Goal: Task Accomplishment & Management: Manage account settings

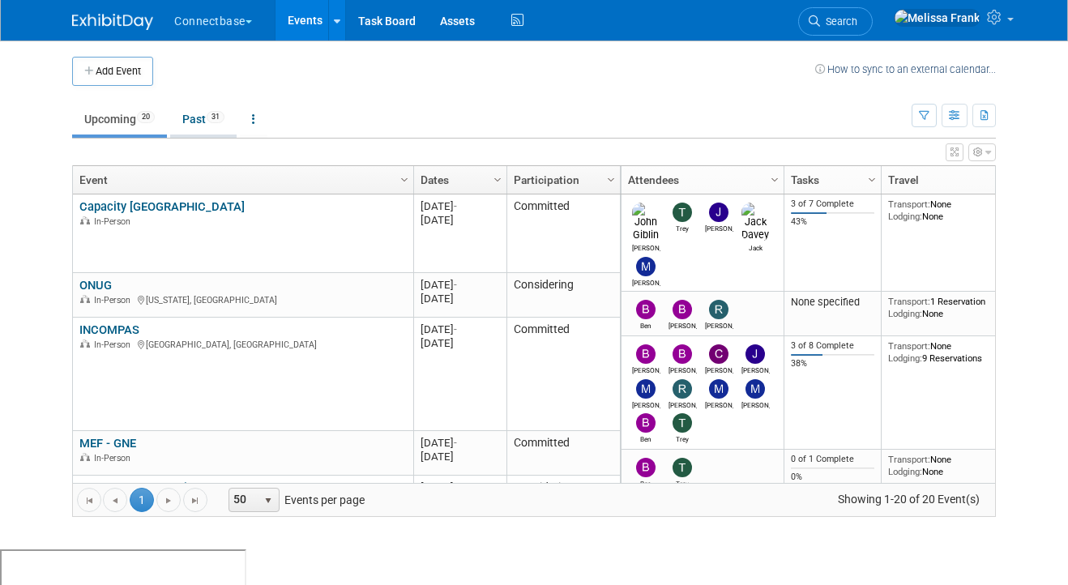
click at [199, 122] on link "Past 31" at bounding box center [203, 119] width 66 height 31
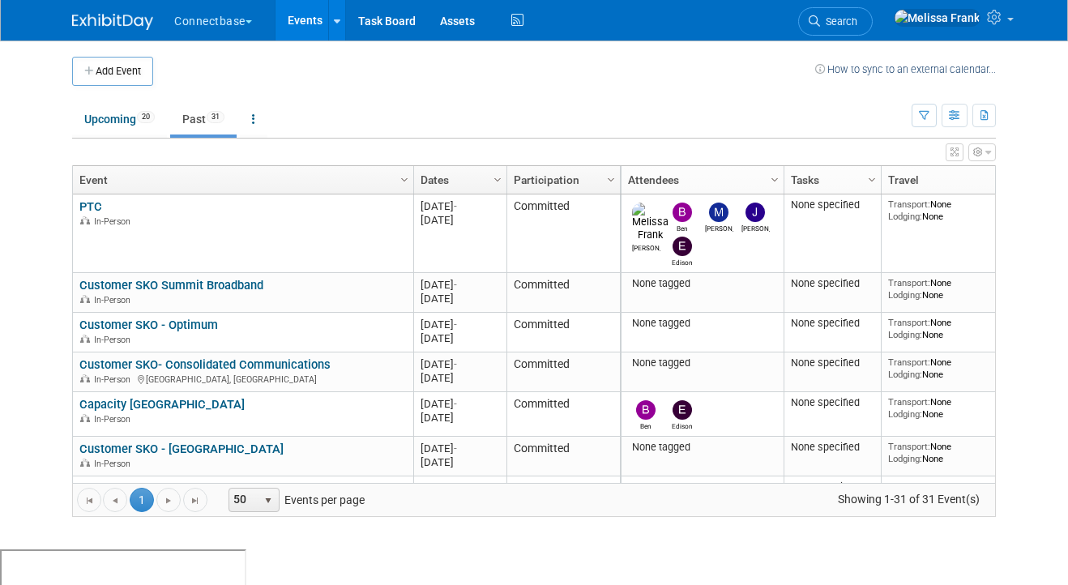
click at [451, 170] on link "Dates" at bounding box center [457, 180] width 75 height 28
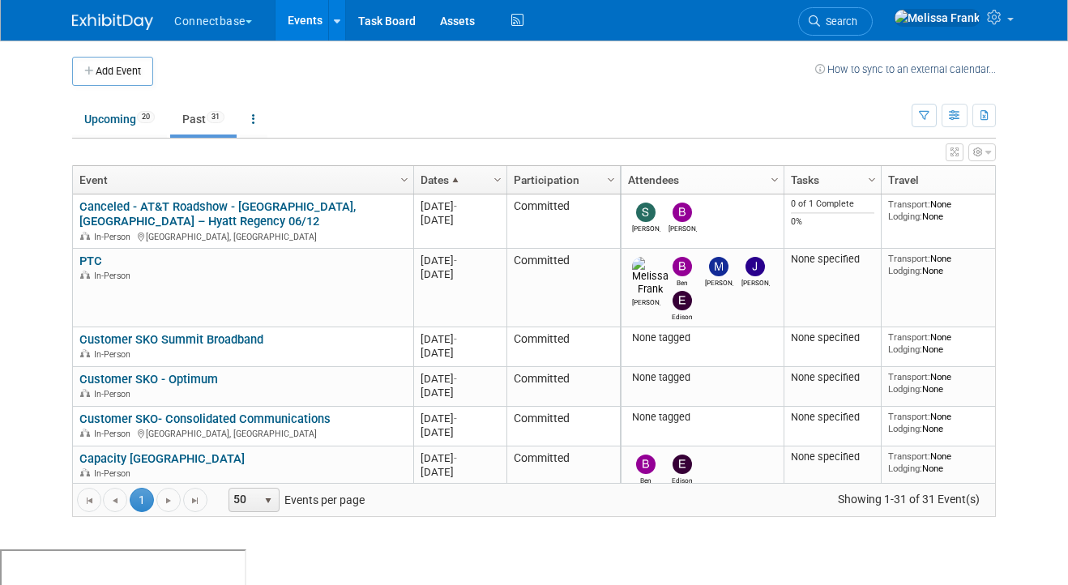
click at [451, 170] on link "Dates" at bounding box center [457, 180] width 75 height 28
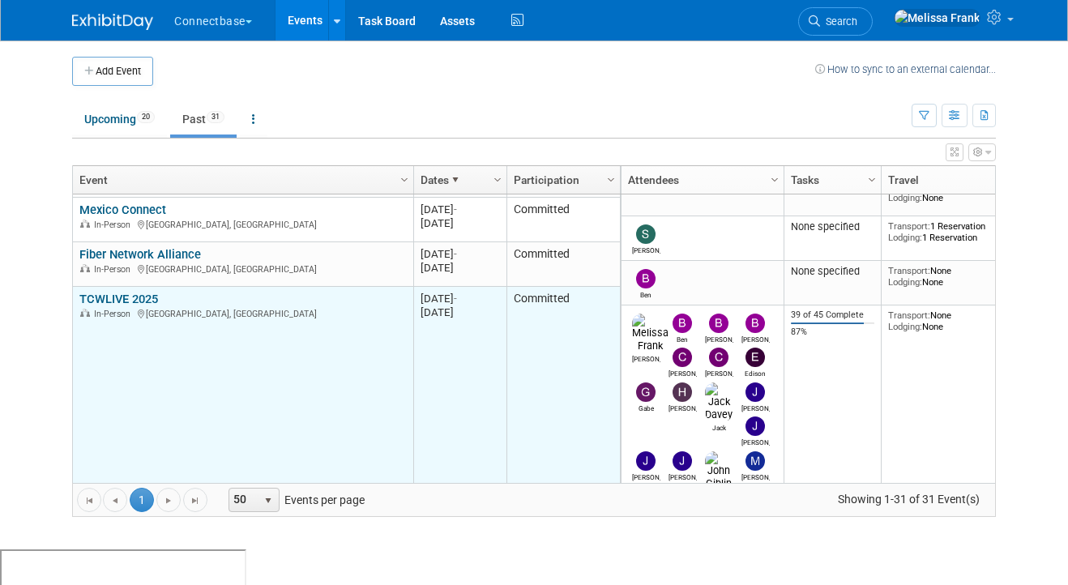
scroll to position [207, 0]
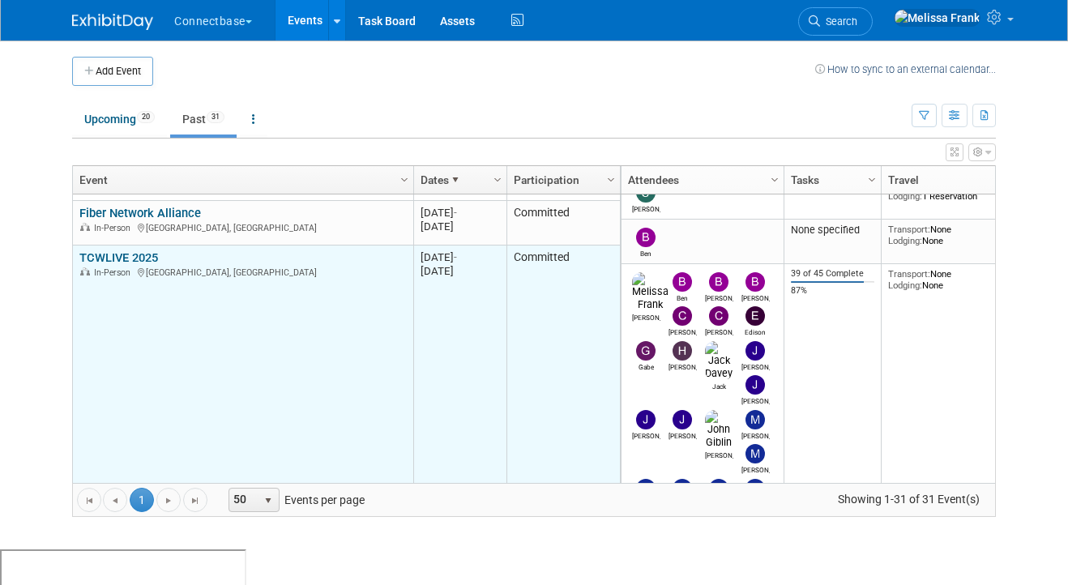
click at [143, 265] on div "In-Person Chicago, IL" at bounding box center [242, 272] width 326 height 14
click at [141, 255] on link "TCWLIVE 2025" at bounding box center [118, 257] width 79 height 15
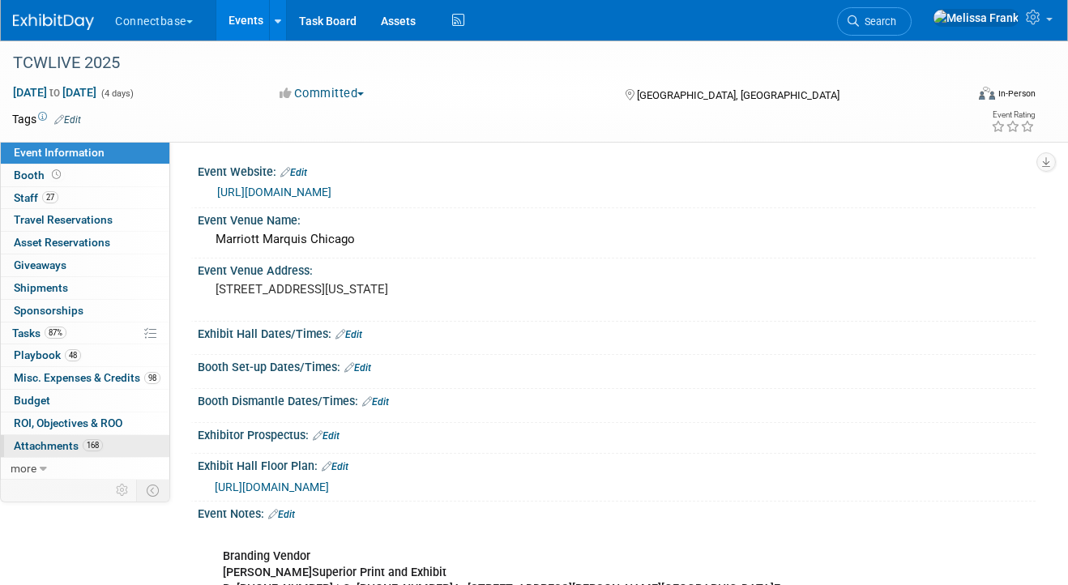
click at [59, 436] on link "168 Attachments 168" at bounding box center [85, 446] width 168 height 22
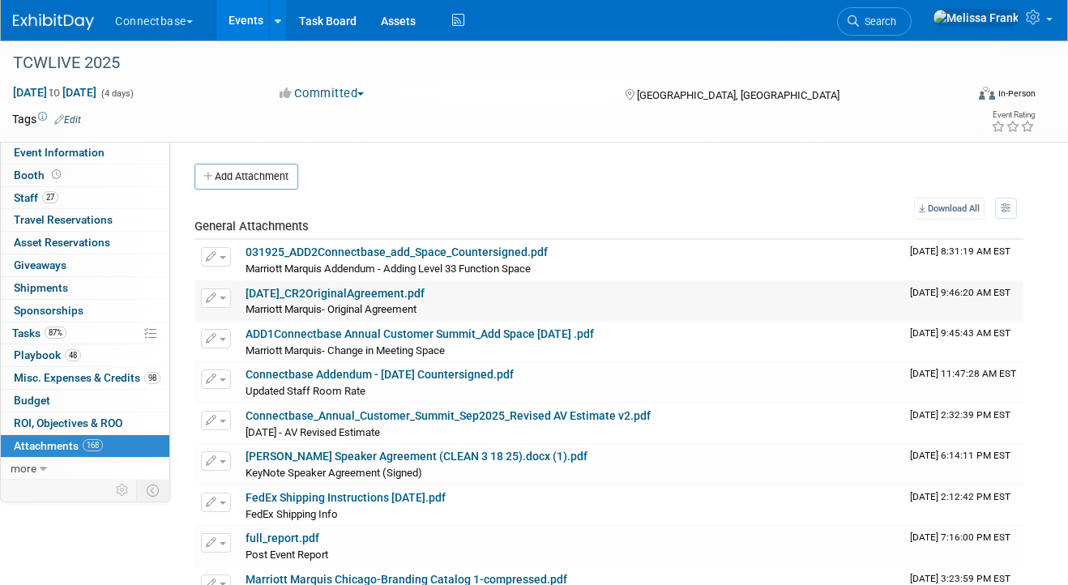
click at [306, 292] on link "04.07.2025_CR2OriginalAgreement.pdf" at bounding box center [334, 293] width 179 height 13
click at [76, 440] on span "Attachments 168" at bounding box center [58, 445] width 89 height 13
click at [245, 14] on link "Events" at bounding box center [245, 20] width 59 height 40
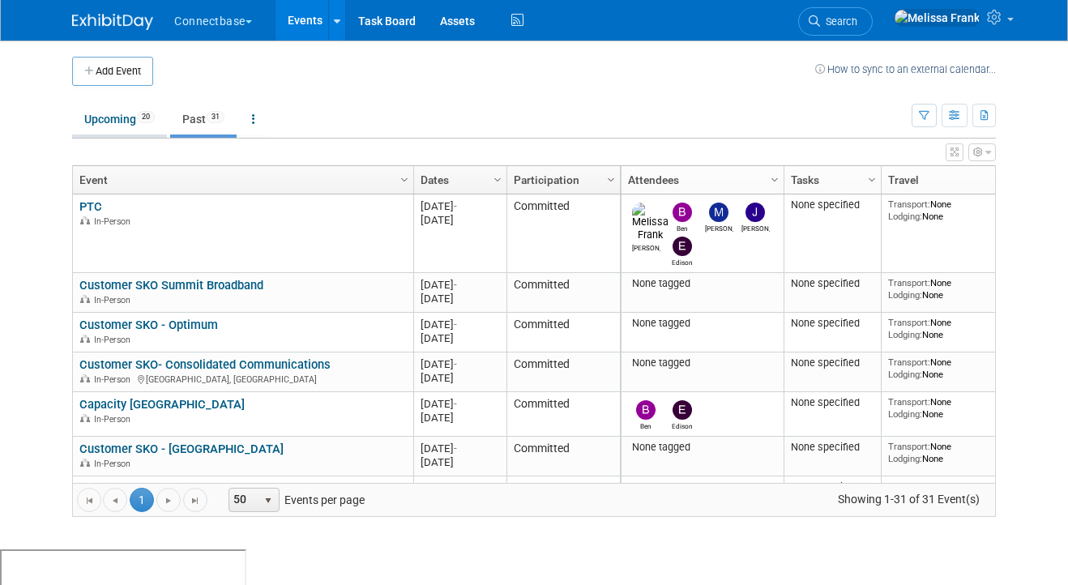
click at [121, 116] on link "Upcoming 20" at bounding box center [119, 119] width 95 height 31
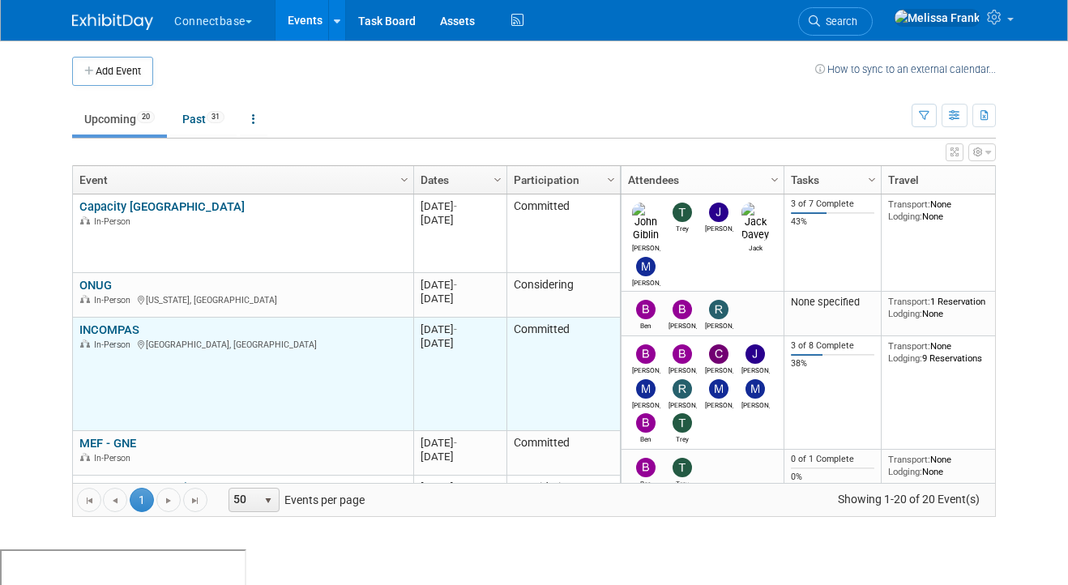
click at [105, 333] on link "INCOMPAS" at bounding box center [109, 329] width 60 height 15
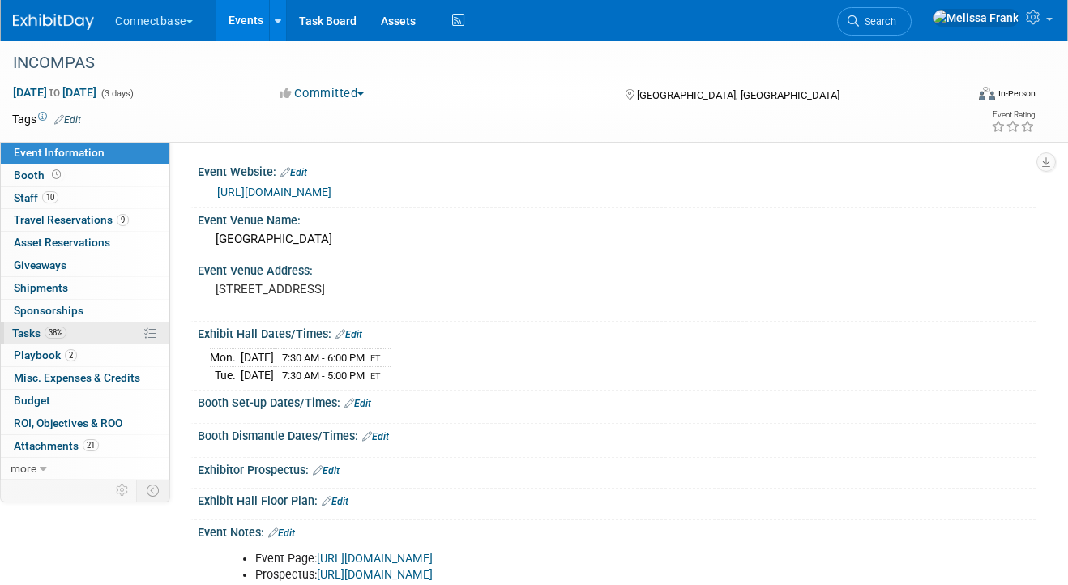
click at [60, 328] on span "38%" at bounding box center [56, 332] width 22 height 12
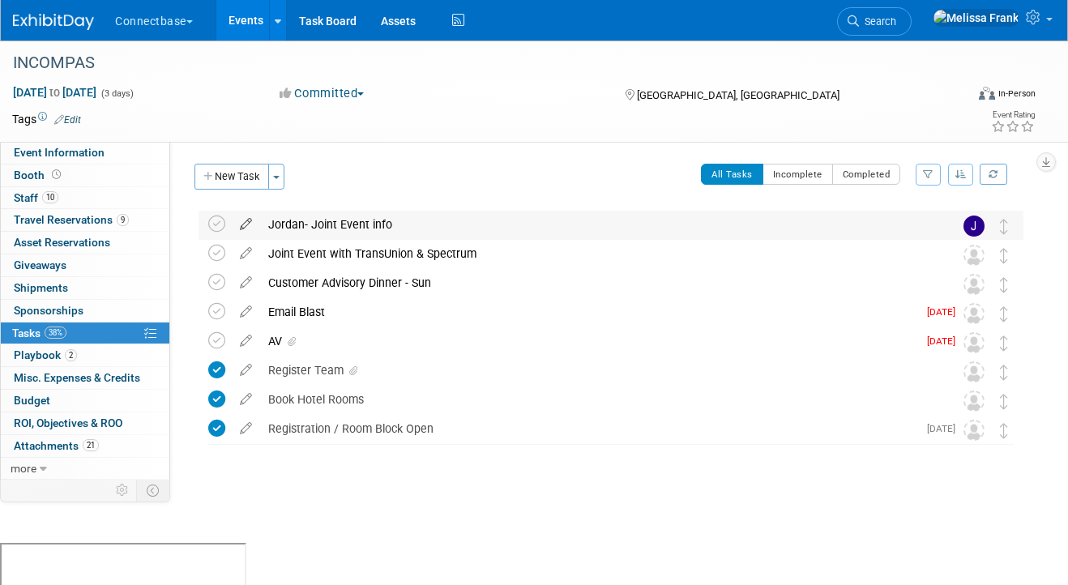
click at [249, 220] on icon at bounding box center [246, 221] width 28 height 20
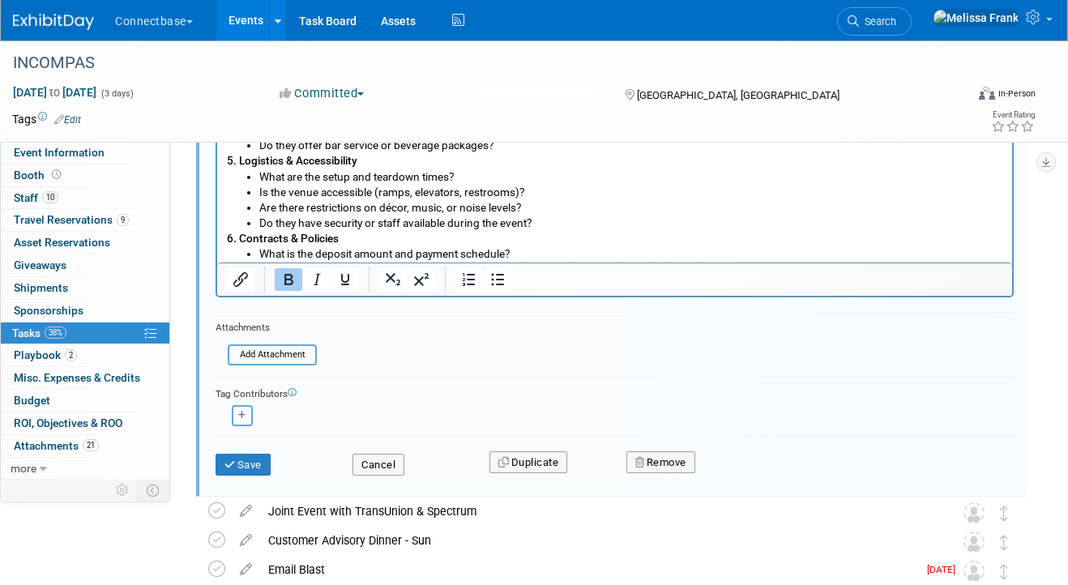
scroll to position [12, 0]
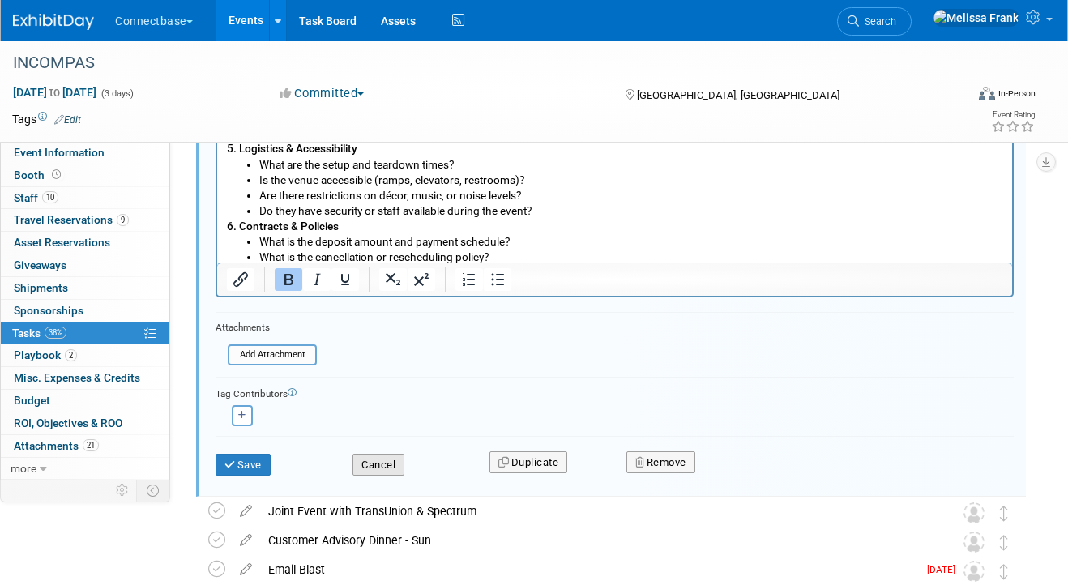
click at [376, 465] on button "Cancel" at bounding box center [378, 465] width 52 height 23
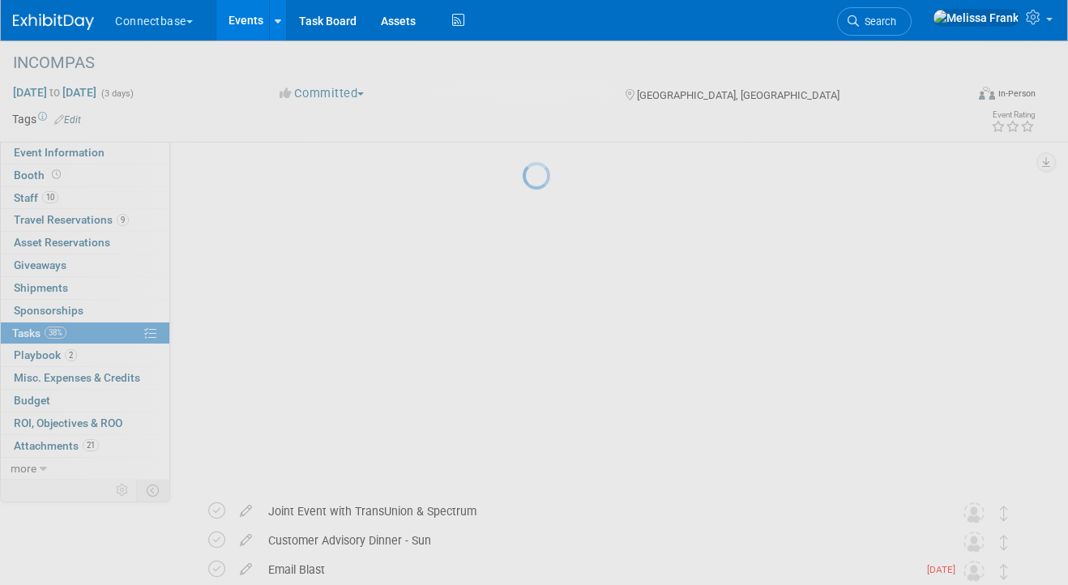
scroll to position [0, 0]
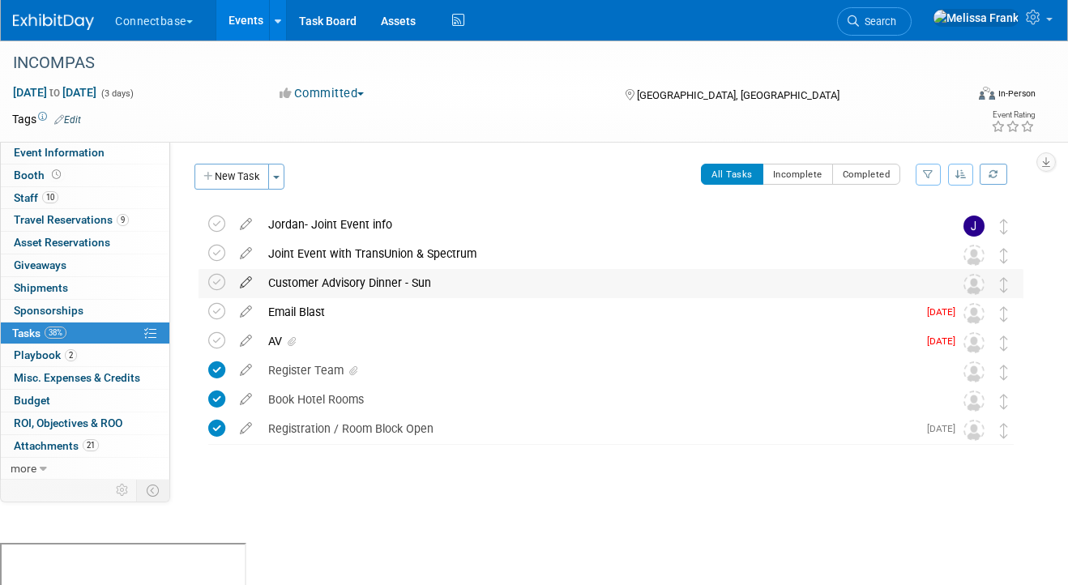
click at [255, 280] on icon at bounding box center [246, 279] width 28 height 20
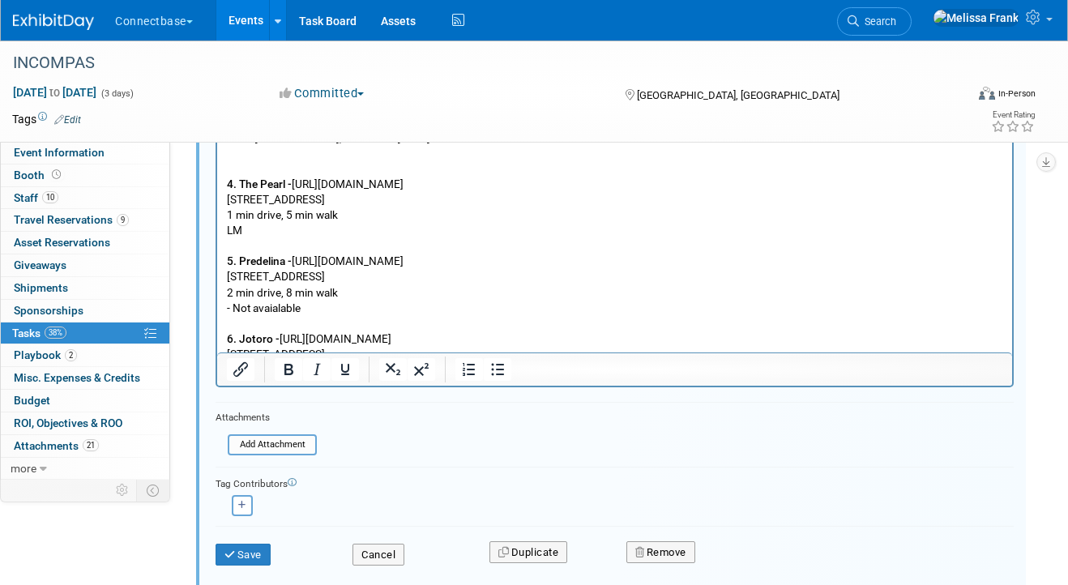
scroll to position [162, 0]
click at [274, 224] on p "1. Donatello Italian Restaurant - https://donatellotampa.com/ 232 N. Dale Mabry…" at bounding box center [615, 121] width 776 height 664
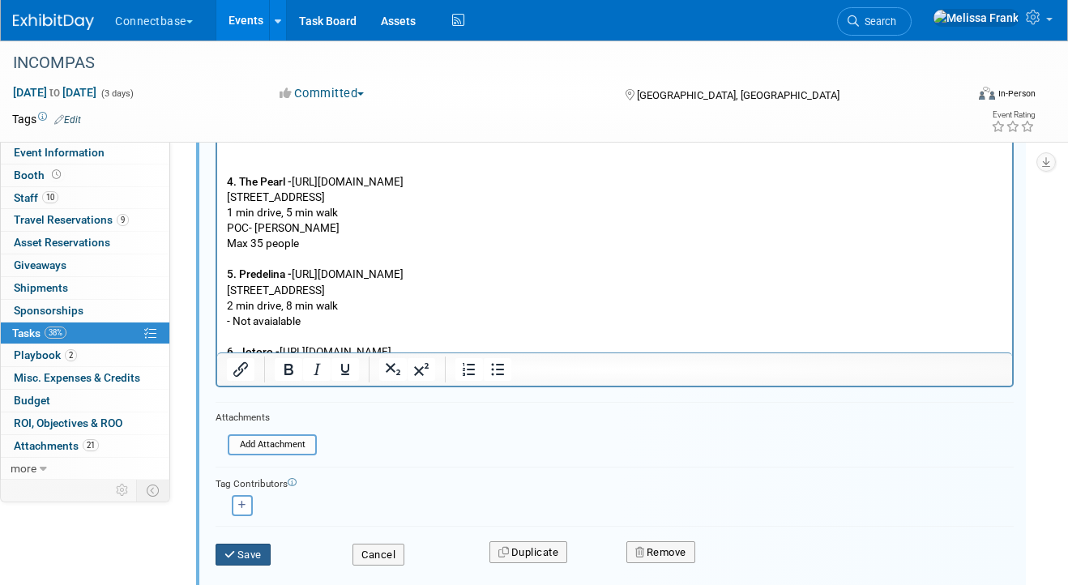
click at [249, 557] on button "Save" at bounding box center [242, 555] width 55 height 23
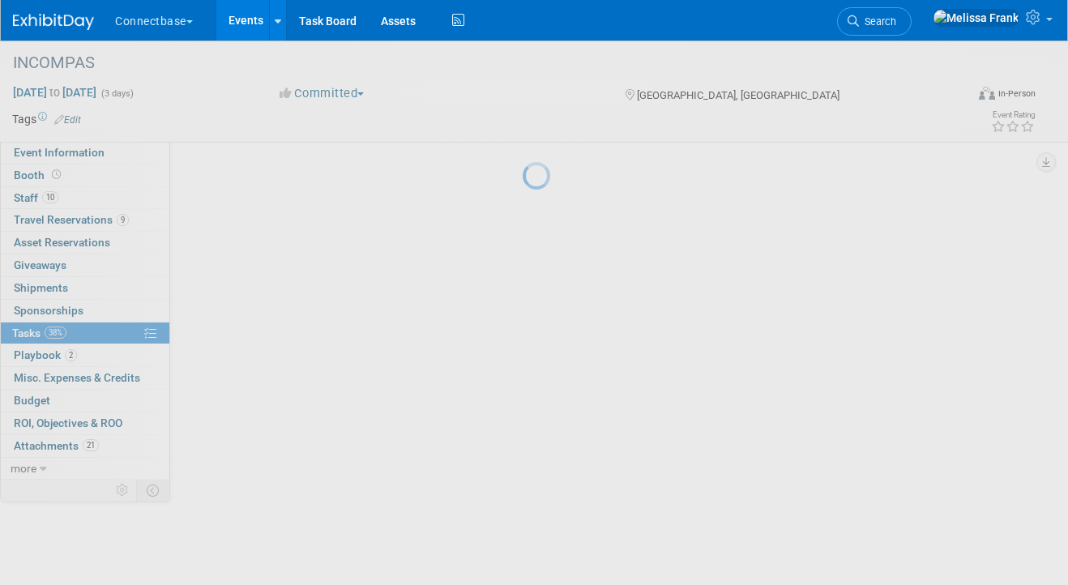
scroll to position [0, 0]
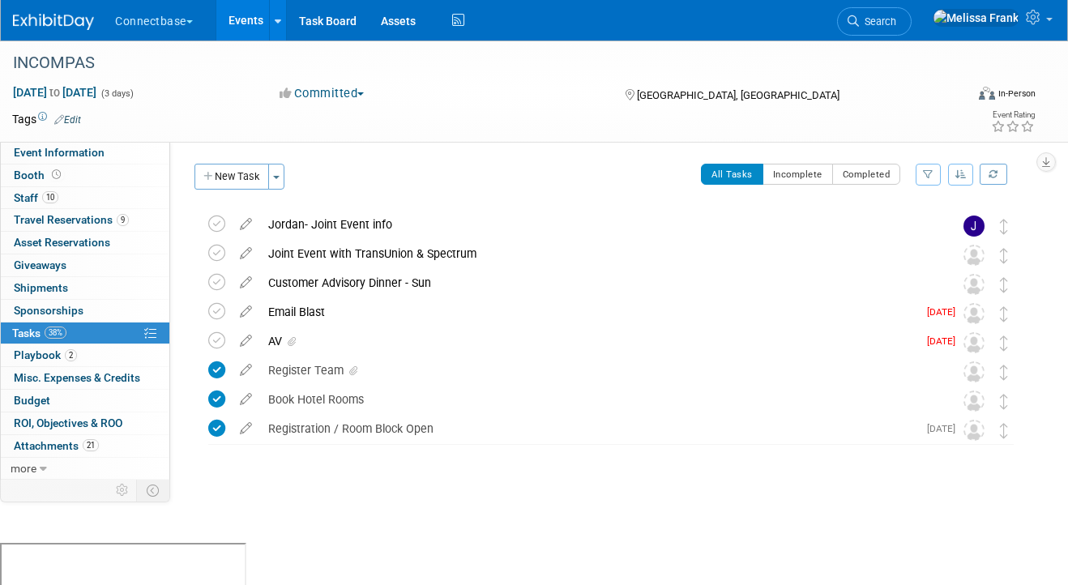
click at [245, 35] on link "Events" at bounding box center [245, 20] width 59 height 40
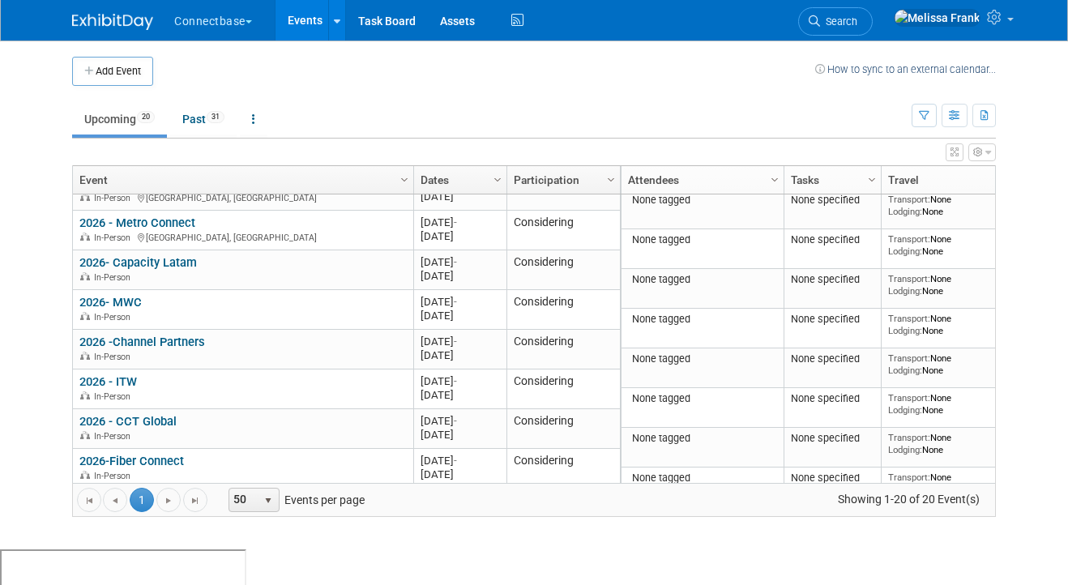
scroll to position [380, 0]
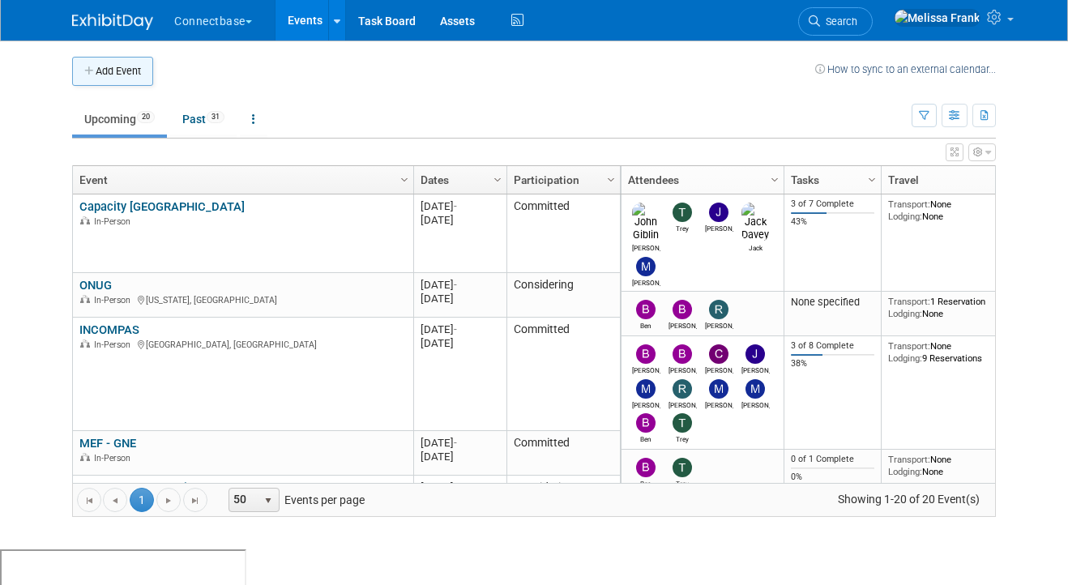
click at [134, 66] on button "Add Event" at bounding box center [112, 71] width 81 height 29
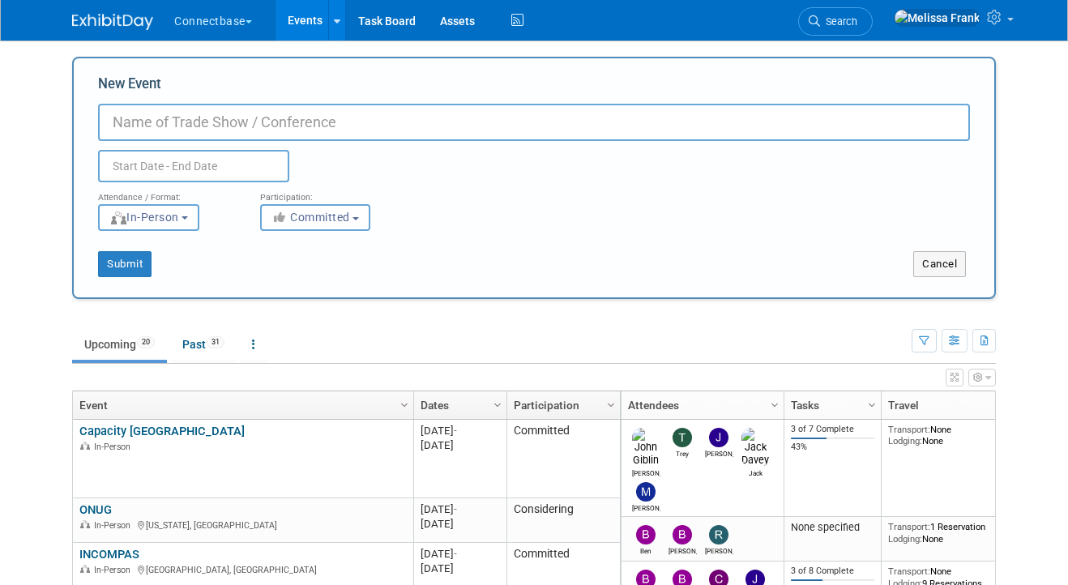
click at [261, 133] on input "New Event" at bounding box center [534, 122] width 872 height 37
type input "2026 - Capacity [GEOGRAPHIC_DATA]"
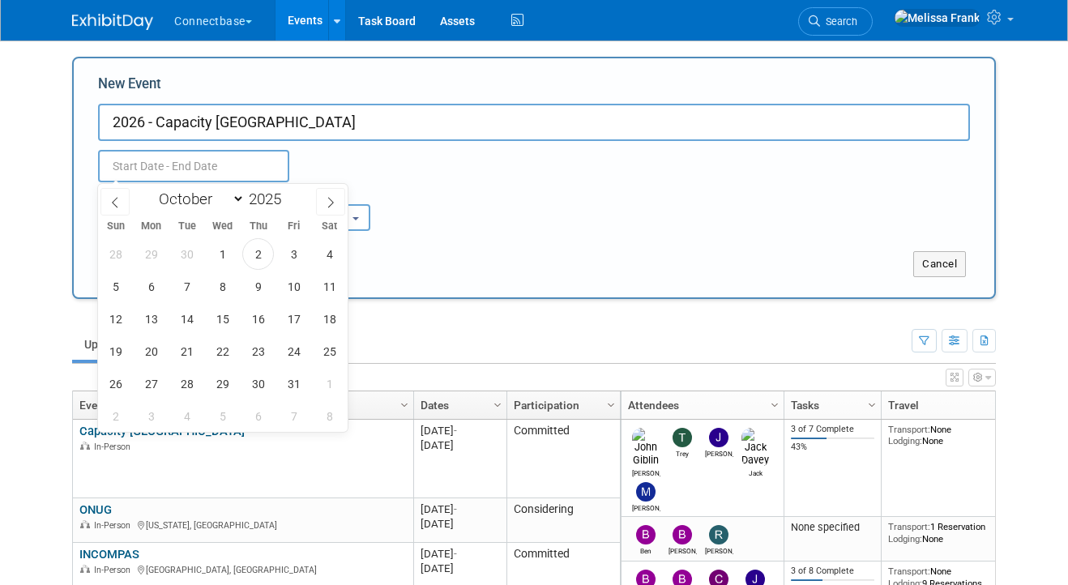
click at [224, 171] on input "text" at bounding box center [193, 166] width 191 height 32
click at [288, 206] on span at bounding box center [287, 204] width 11 height 10
click at [288, 195] on span at bounding box center [287, 195] width 11 height 10
type input "2026"
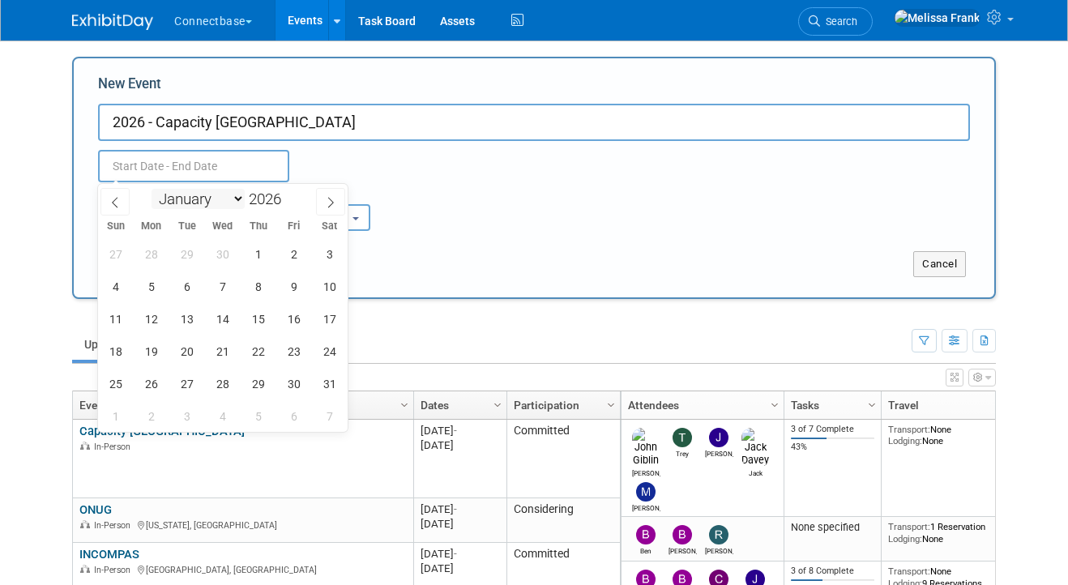
click at [177, 191] on select "January February March April May June July August September October November De…" at bounding box center [197, 199] width 93 height 20
select select "1"
click at [151, 189] on select "January February March April May June July August September October November De…" at bounding box center [197, 199] width 93 height 20
click at [188, 289] on span "10" at bounding box center [187, 287] width 32 height 32
click at [268, 286] on span "12" at bounding box center [258, 287] width 32 height 32
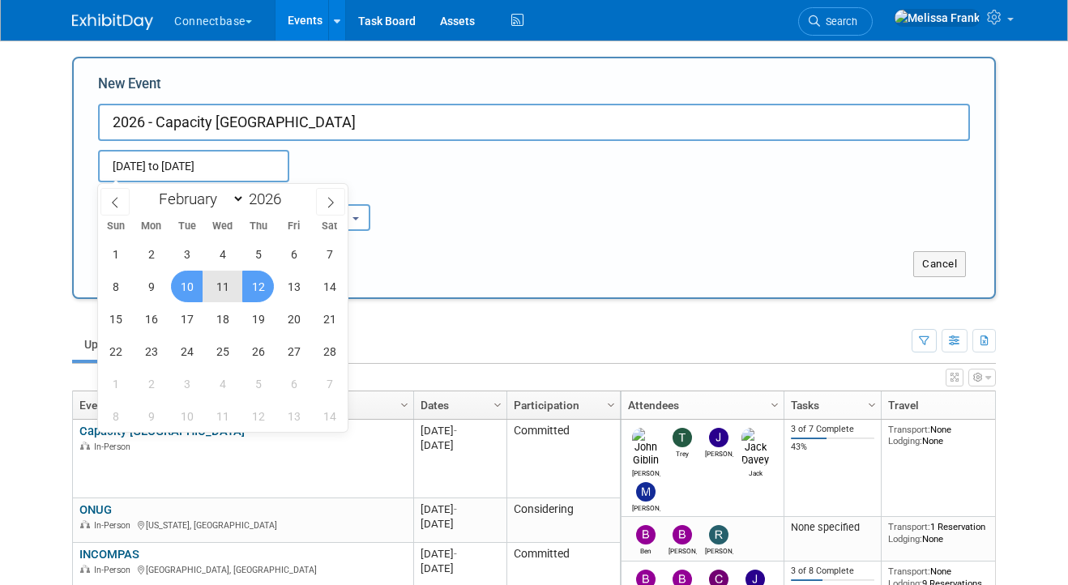
type input "Feb 10, 2026 to Feb 12, 2026"
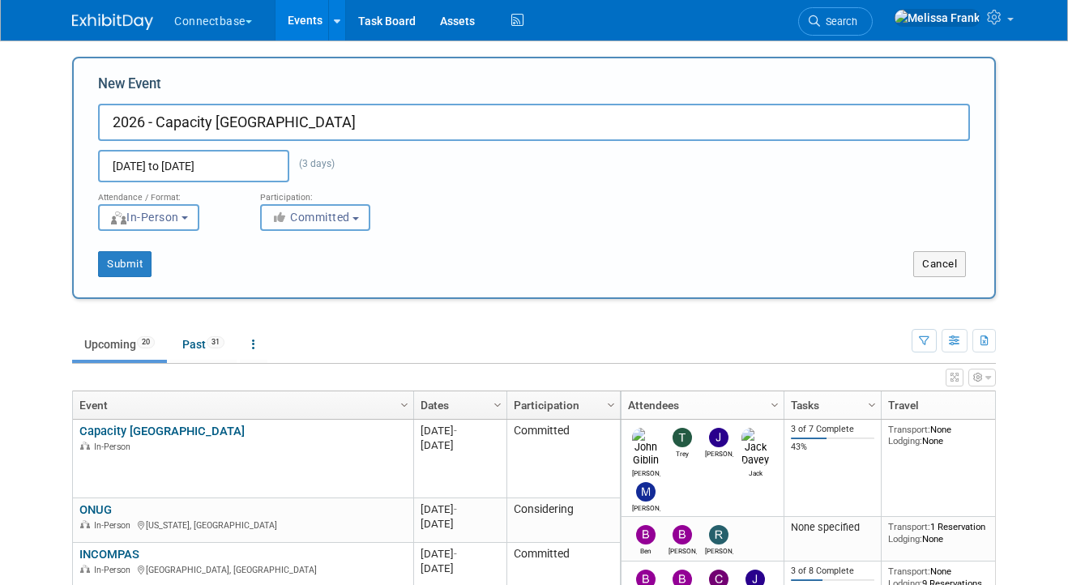
click at [356, 215] on button "Committed" at bounding box center [315, 217] width 110 height 27
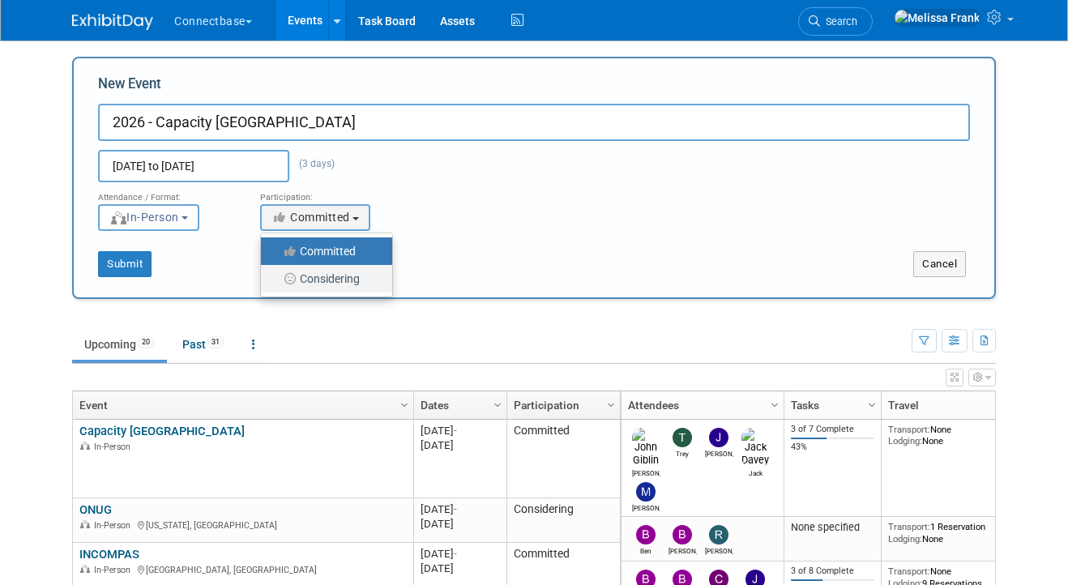
click at [347, 266] on link "Considering" at bounding box center [326, 279] width 131 height 28
click at [343, 283] on label "Considering" at bounding box center [322, 278] width 107 height 21
click at [275, 283] on input "Considering" at bounding box center [270, 279] width 11 height 11
select select "2"
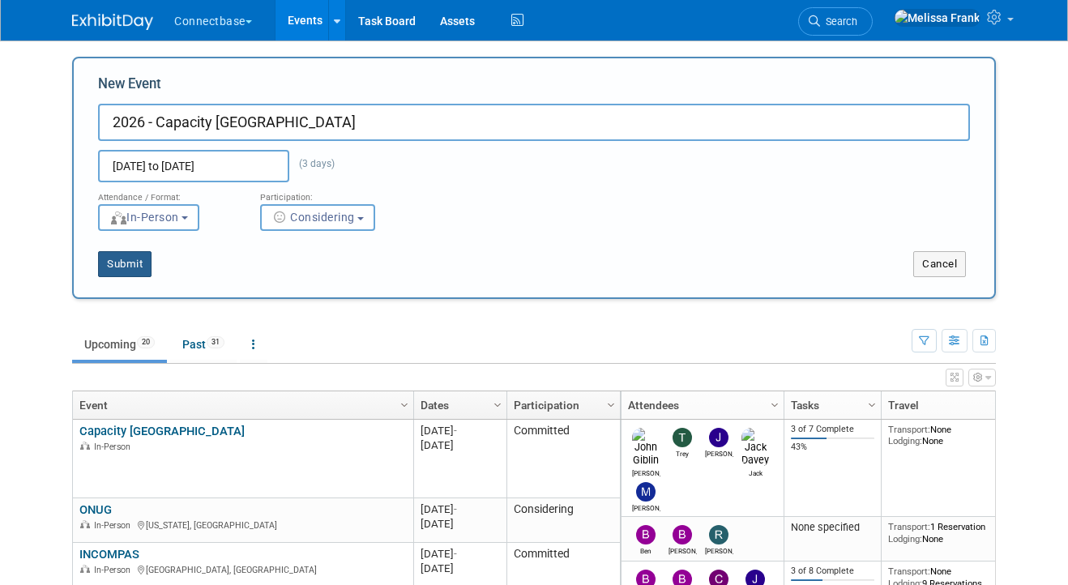
click at [132, 258] on button "Submit" at bounding box center [124, 264] width 53 height 26
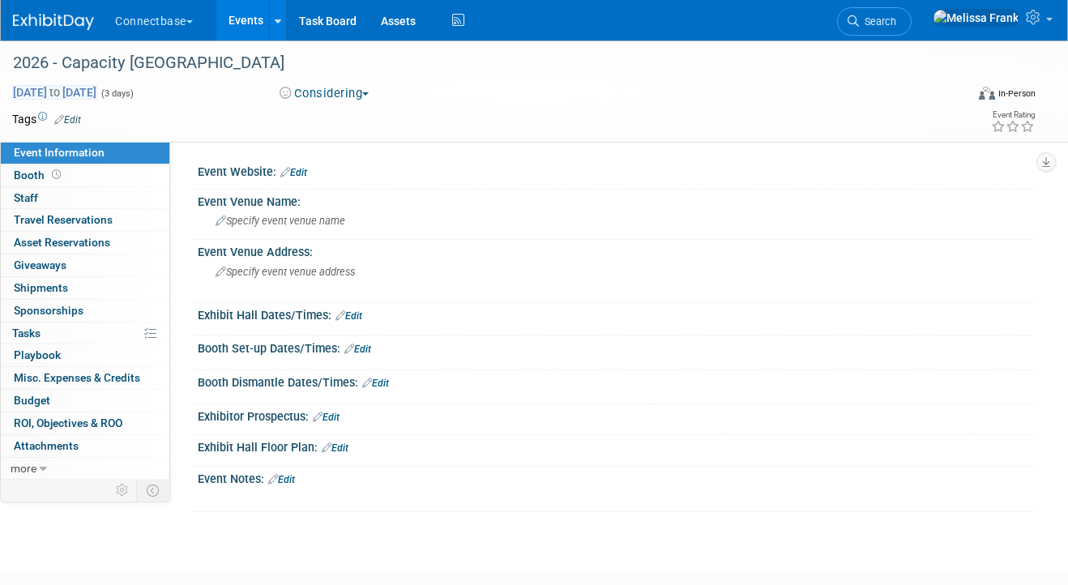
click at [97, 92] on span "[DATE] to [DATE]" at bounding box center [54, 92] width 85 height 15
select select "1"
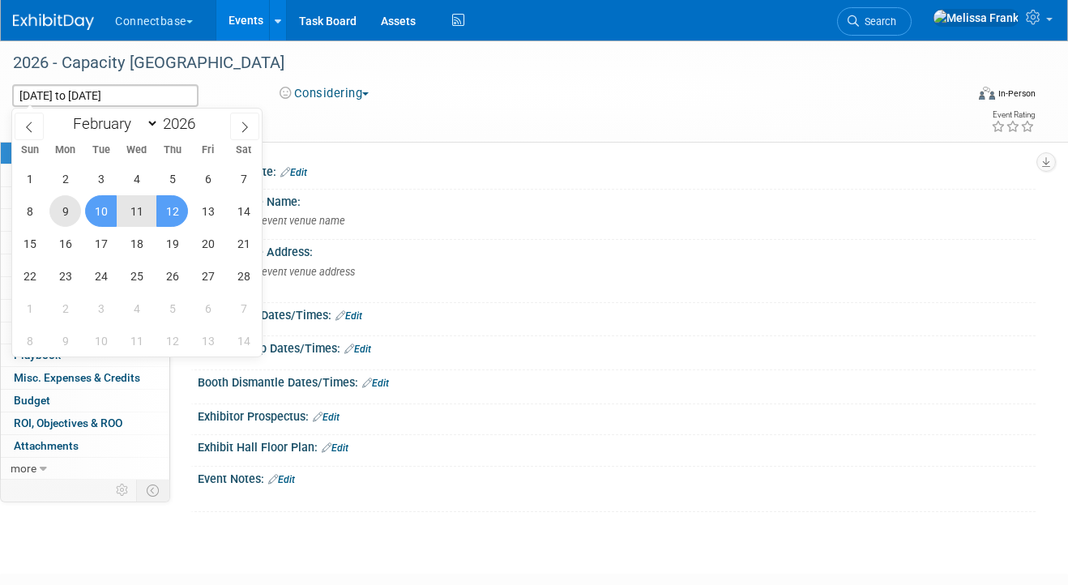
click at [80, 207] on span "9" at bounding box center [65, 211] width 32 height 32
type input "[DATE]"
click at [180, 209] on span "12" at bounding box center [172, 211] width 32 height 32
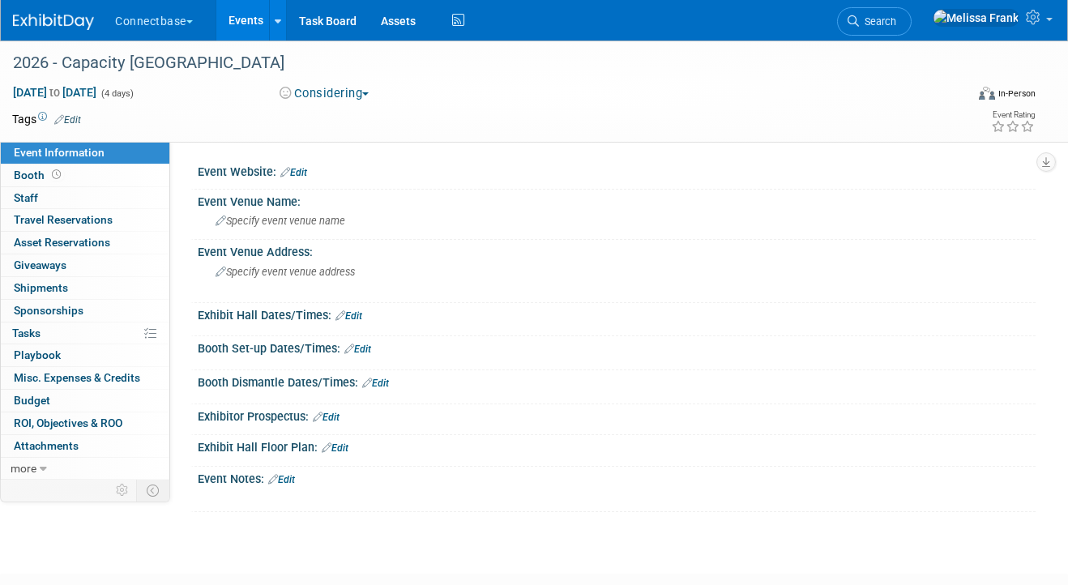
click at [292, 476] on link "Edit" at bounding box center [281, 479] width 27 height 11
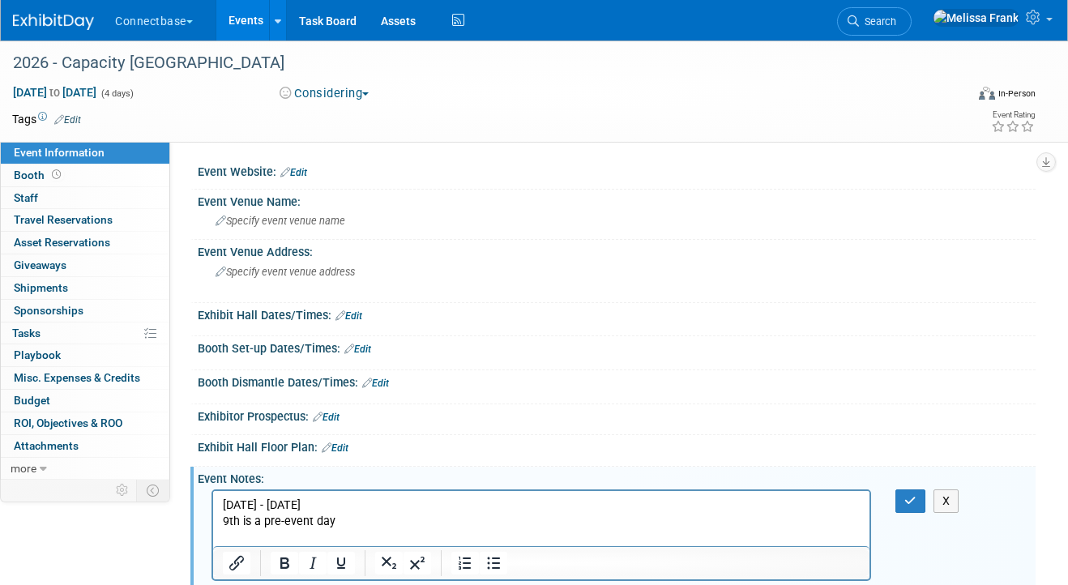
click at [294, 168] on link "Edit" at bounding box center [293, 172] width 27 height 11
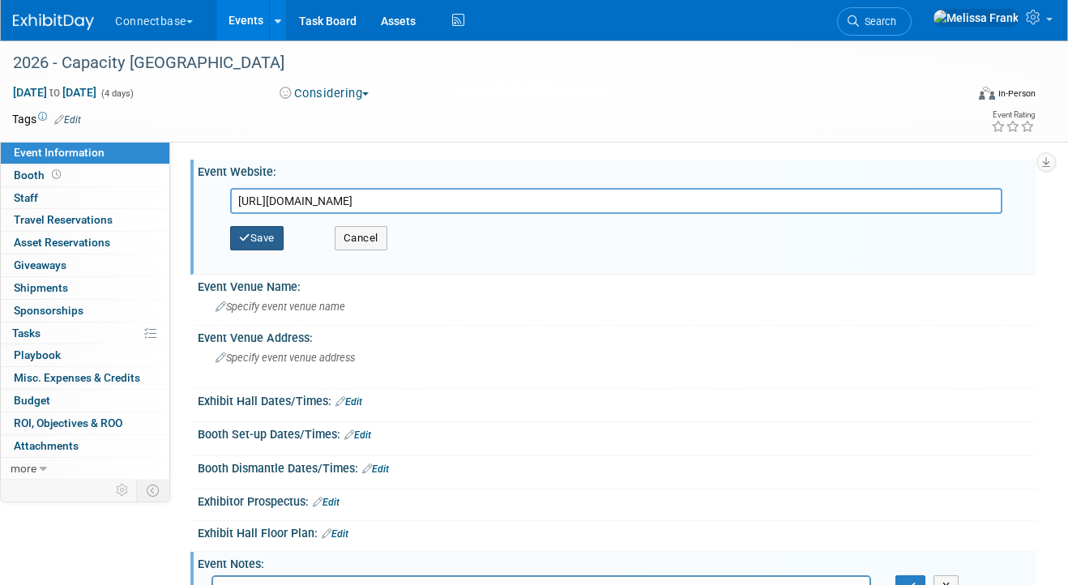
type input "[URL][DOMAIN_NAME]"
click at [245, 232] on icon "button" at bounding box center [244, 237] width 11 height 11
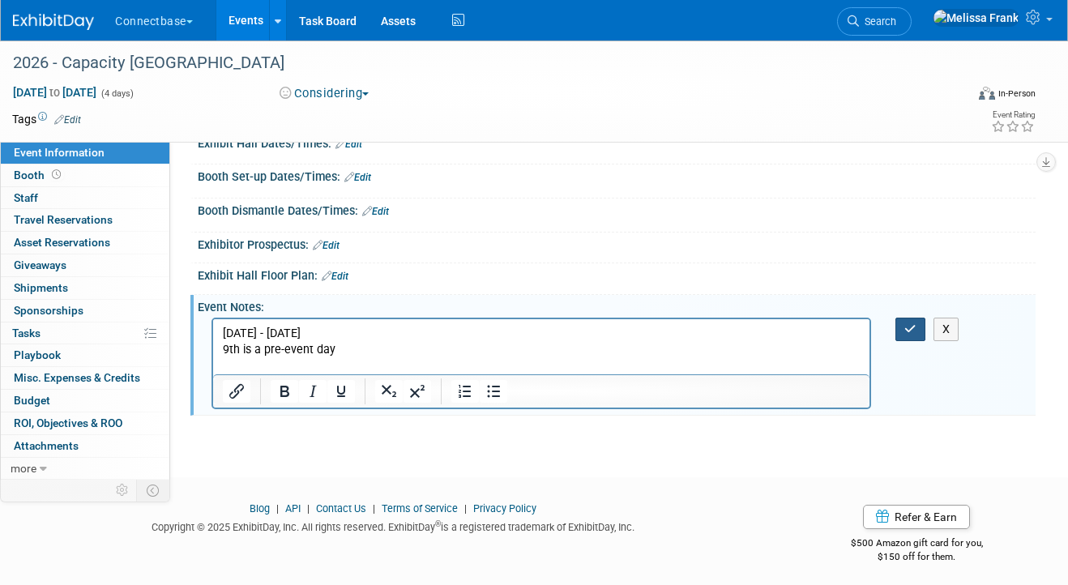
click at [916, 334] on button "button" at bounding box center [910, 329] width 30 height 23
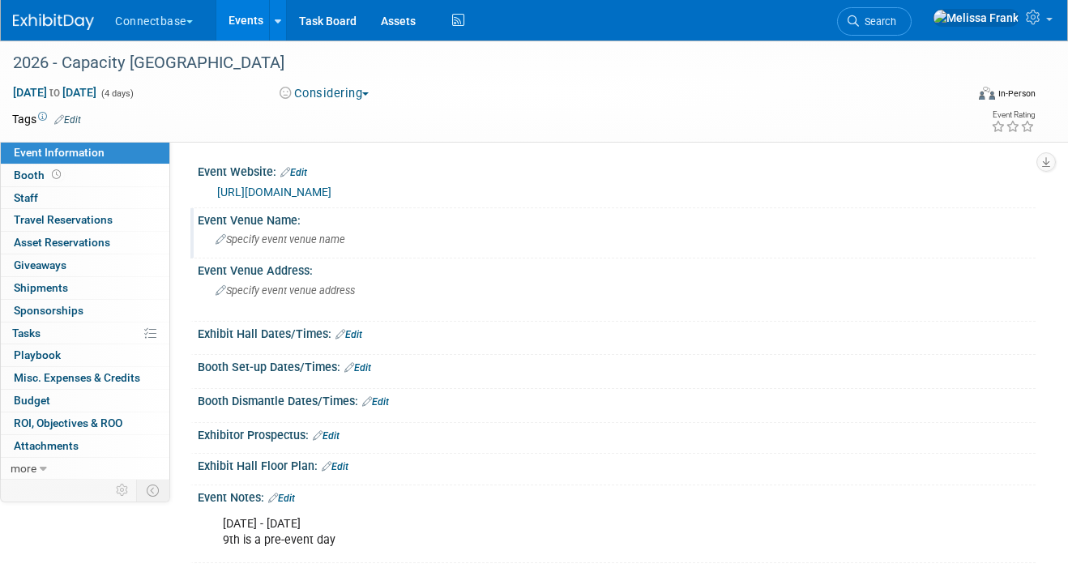
click at [326, 237] on span "Specify event venue name" at bounding box center [280, 239] width 130 height 12
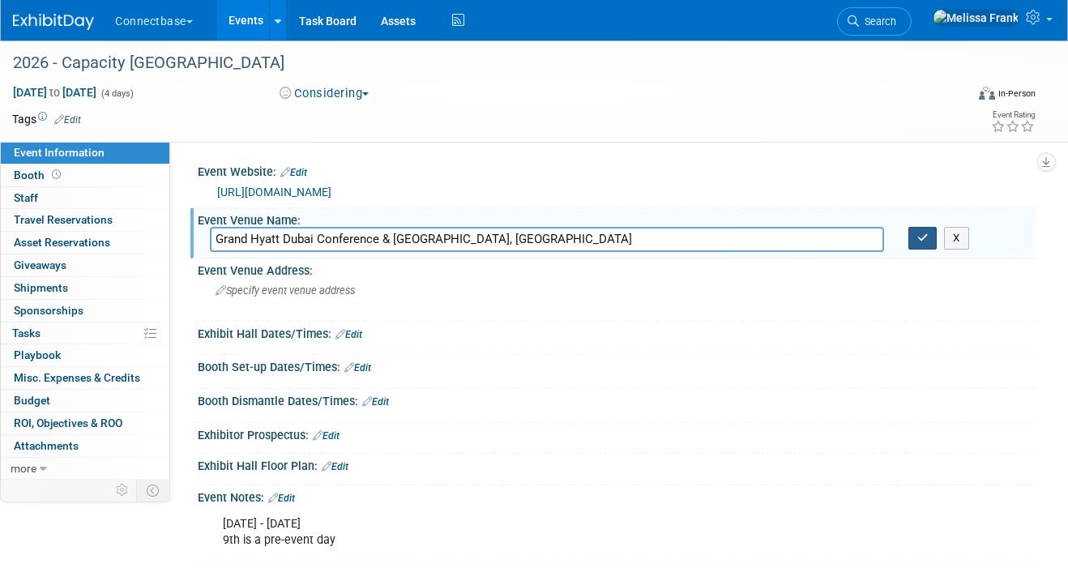
type input "Grand Hyatt Dubai Conference & Exhibition Centre, UAE"
click at [923, 245] on button "button" at bounding box center [922, 238] width 29 height 23
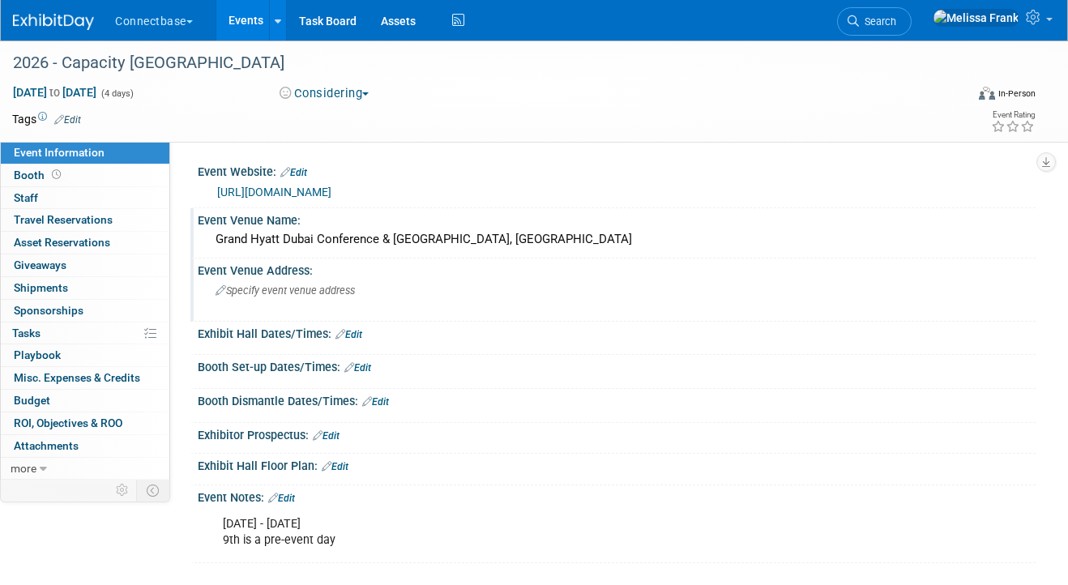
click at [317, 289] on span "Specify event venue address" at bounding box center [284, 290] width 139 height 12
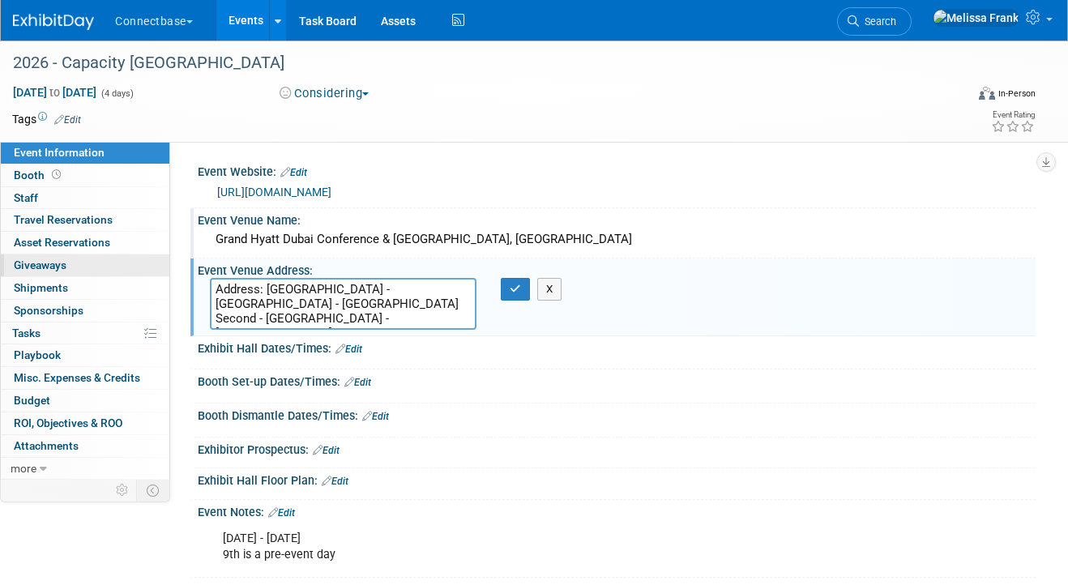
drag, startPoint x: 265, startPoint y: 290, endPoint x: 147, endPoint y: 268, distance: 120.3
click at [147, 268] on div "Event Information Event Info Booth Booth 0 Staff 0 Staff 0 Travel Reservations …" at bounding box center [534, 308] width 1068 height 537
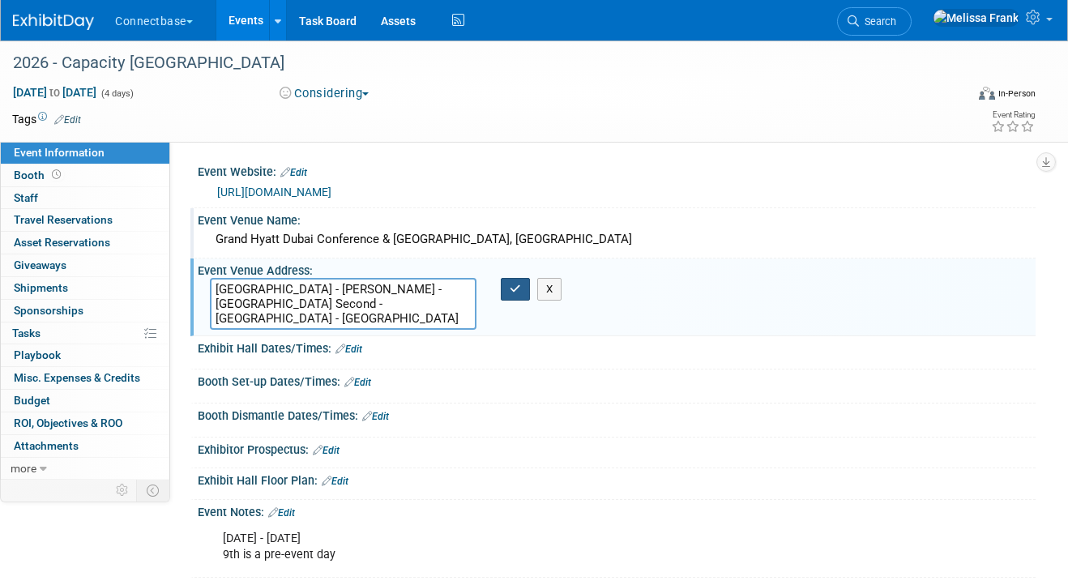
type textarea "[GEOGRAPHIC_DATA] - [PERSON_NAME] - [GEOGRAPHIC_DATA] Second - [GEOGRAPHIC_DATA…"
click at [509, 291] on icon "button" at bounding box center [514, 288] width 11 height 11
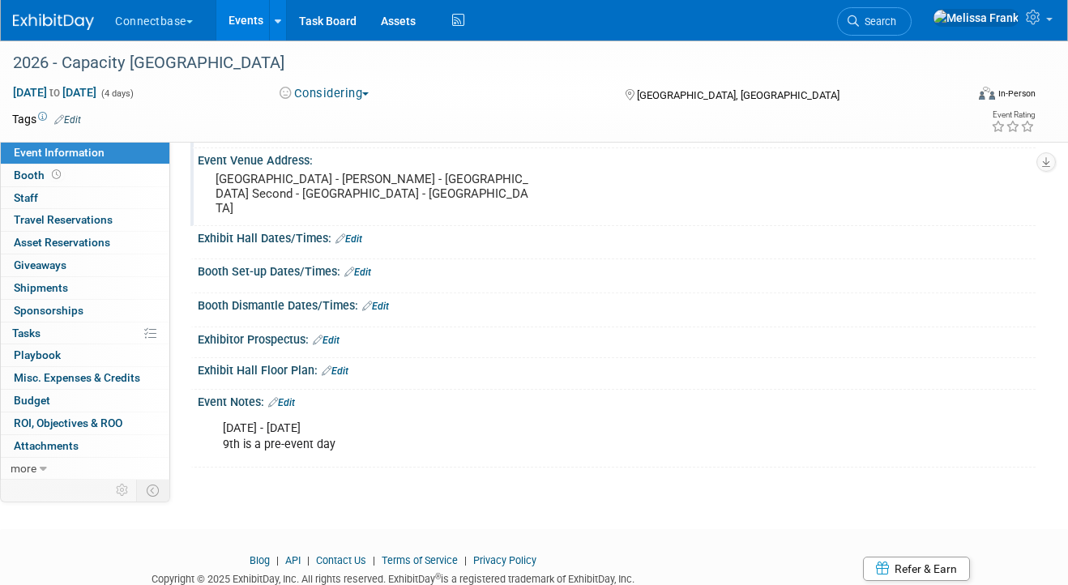
scroll to position [119, 0]
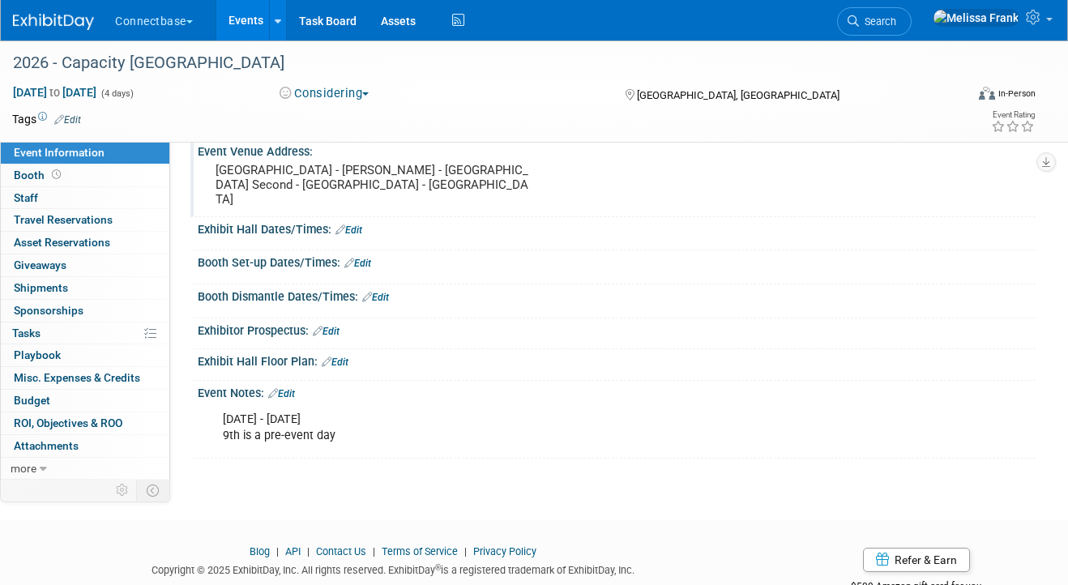
click at [290, 388] on link "Edit" at bounding box center [281, 393] width 27 height 11
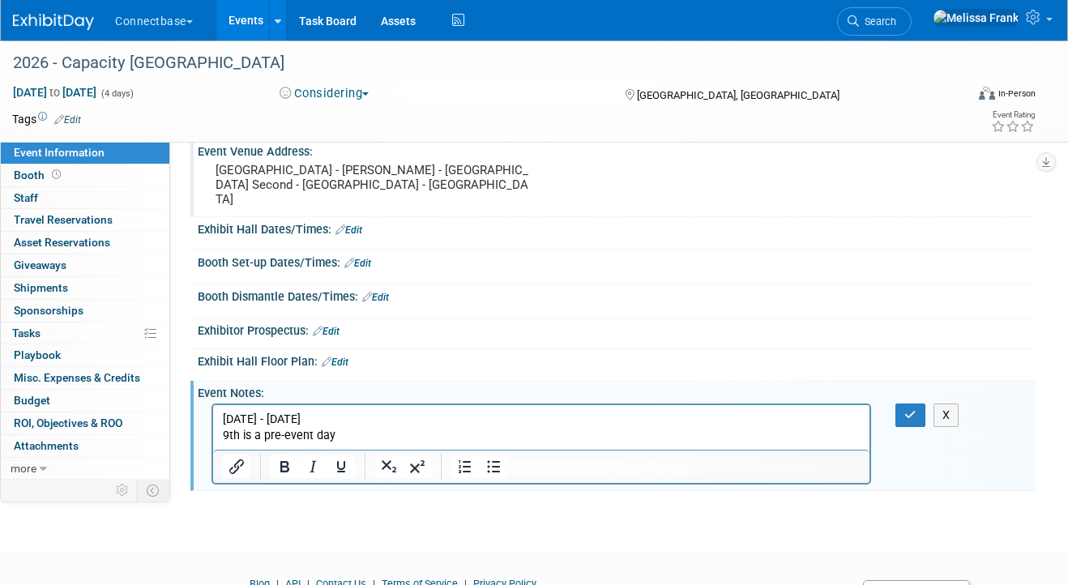
scroll to position [129, 0]
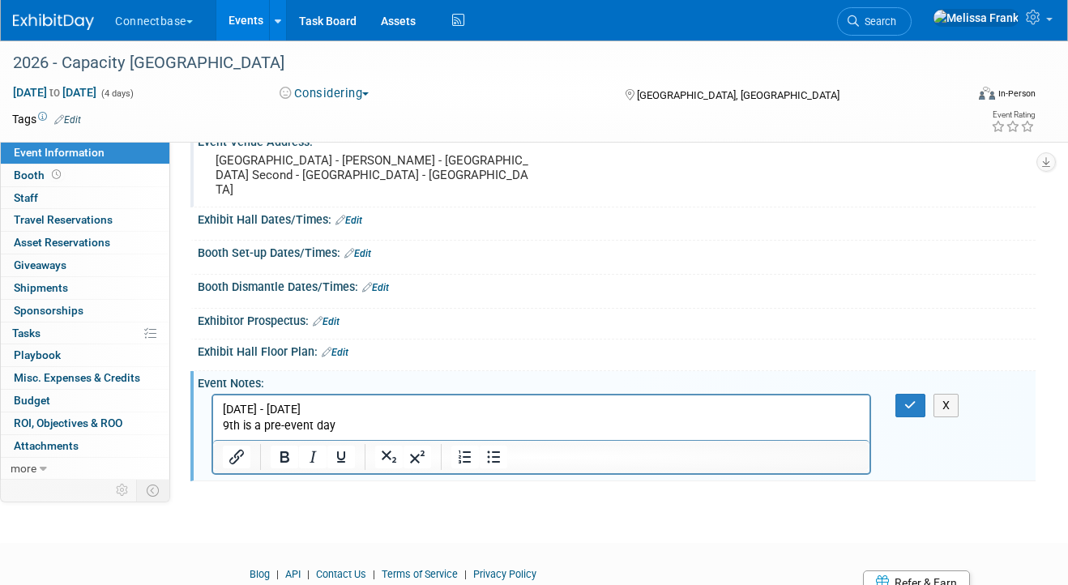
click at [377, 415] on p "Feb 9 - 12 9th is a pre-event day" at bounding box center [541, 418] width 637 height 32
click at [377, 431] on p "Feb 9 - 12 9th is a pre-event day" at bounding box center [541, 418] width 637 height 32
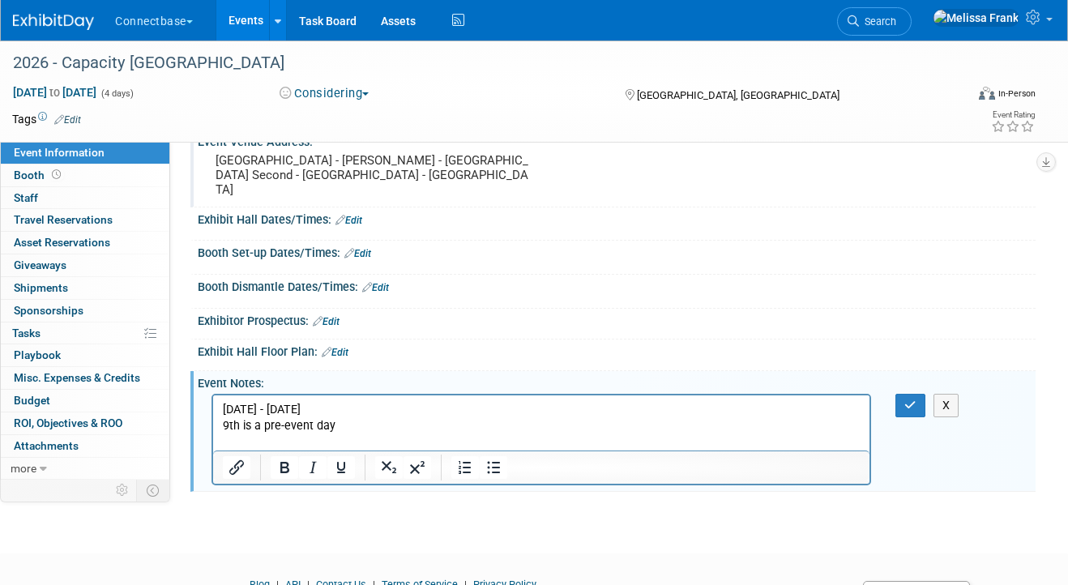
scroll to position [0, 0]
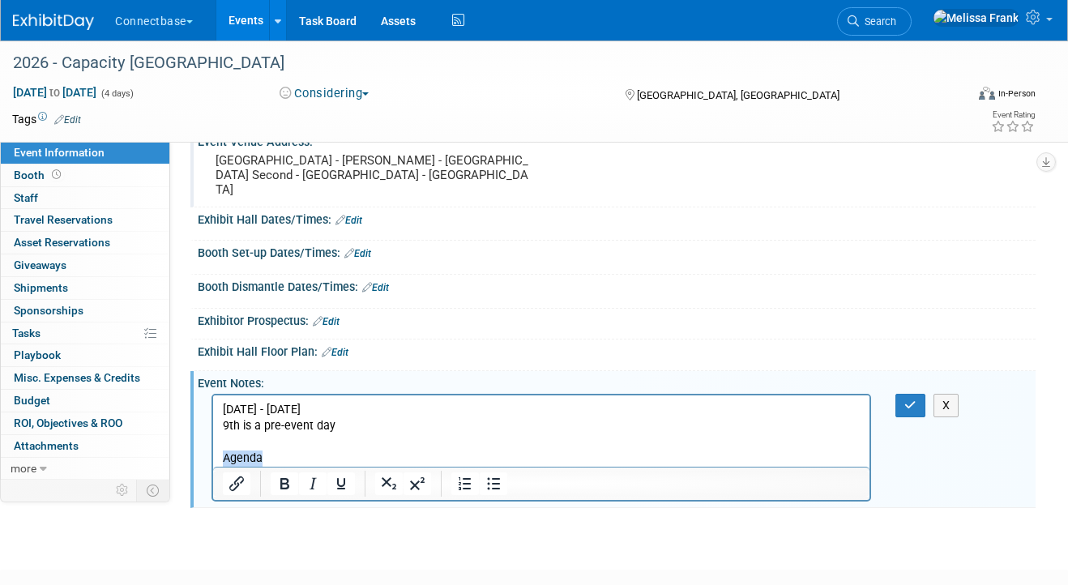
drag, startPoint x: 273, startPoint y: 461, endPoint x: 205, endPoint y: 459, distance: 68.1
click at [213, 459] on html "Feb 9 - 12 9th is a pre-event day Agenda" at bounding box center [541, 430] width 656 height 71
click at [539, 454] on p "Agenda - https://www.capacitymiddleeast.com/agenda" at bounding box center [541, 458] width 637 height 16
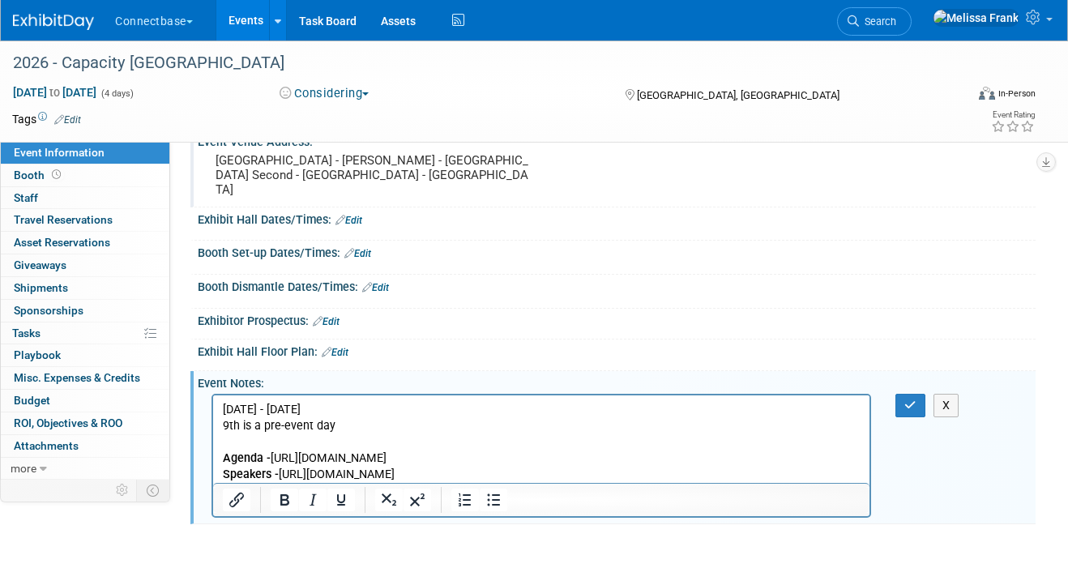
click at [573, 470] on p "Speakers - https://www.capacitymiddleeast.com/our-speakers" at bounding box center [541, 475] width 637 height 16
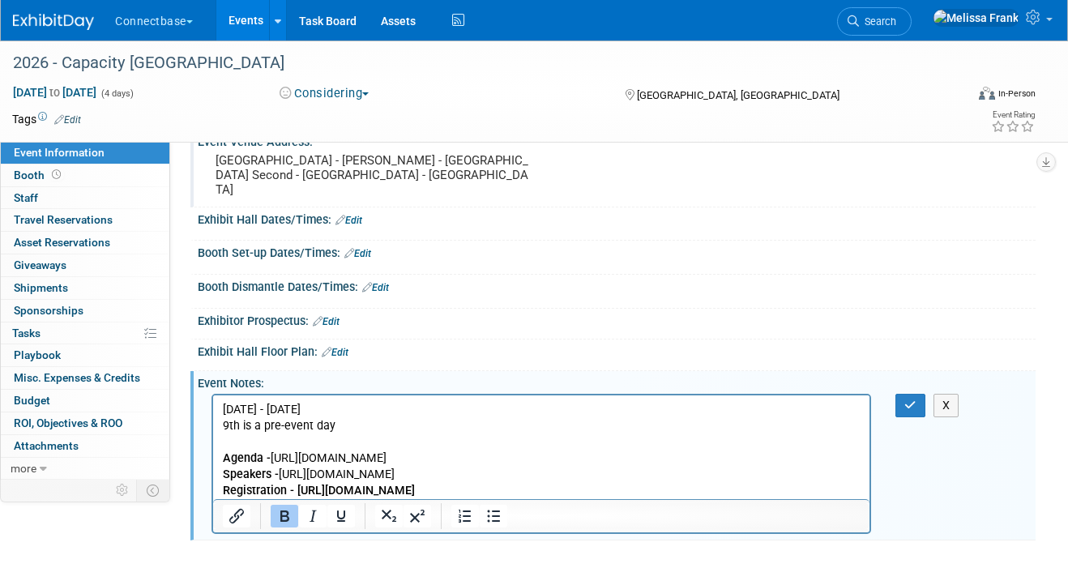
drag, startPoint x: 571, startPoint y: 491, endPoint x: 294, endPoint y: 488, distance: 277.0
click at [294, 488] on p "Registration - https://www.capacitymiddleeast.com/registration" at bounding box center [541, 491] width 637 height 16
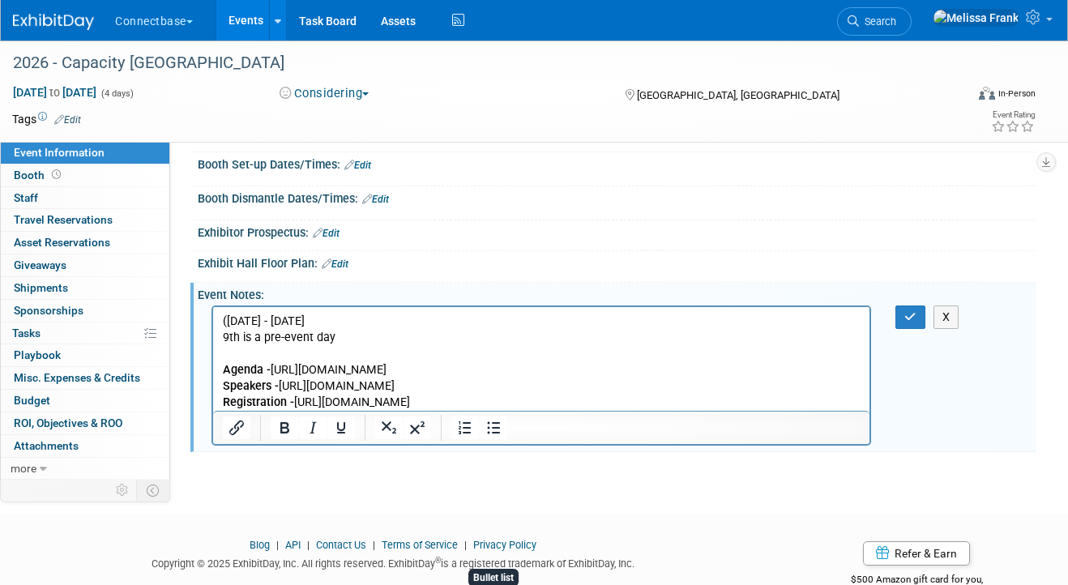
scroll to position [224, 0]
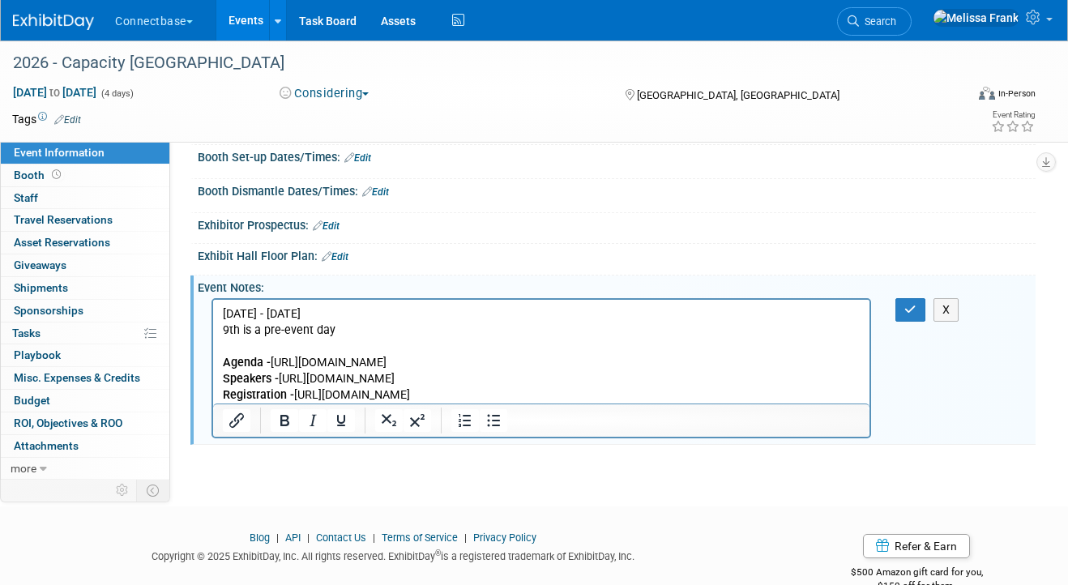
click at [588, 379] on p "Speakers - https://www.capacitymiddleeast.com/our-speakers" at bounding box center [541, 379] width 637 height 16
click at [584, 399] on p "Registration - https://www.capacitymiddleeast.com/registration" at bounding box center [541, 395] width 637 height 16
click at [906, 304] on icon "button" at bounding box center [910, 309] width 12 height 11
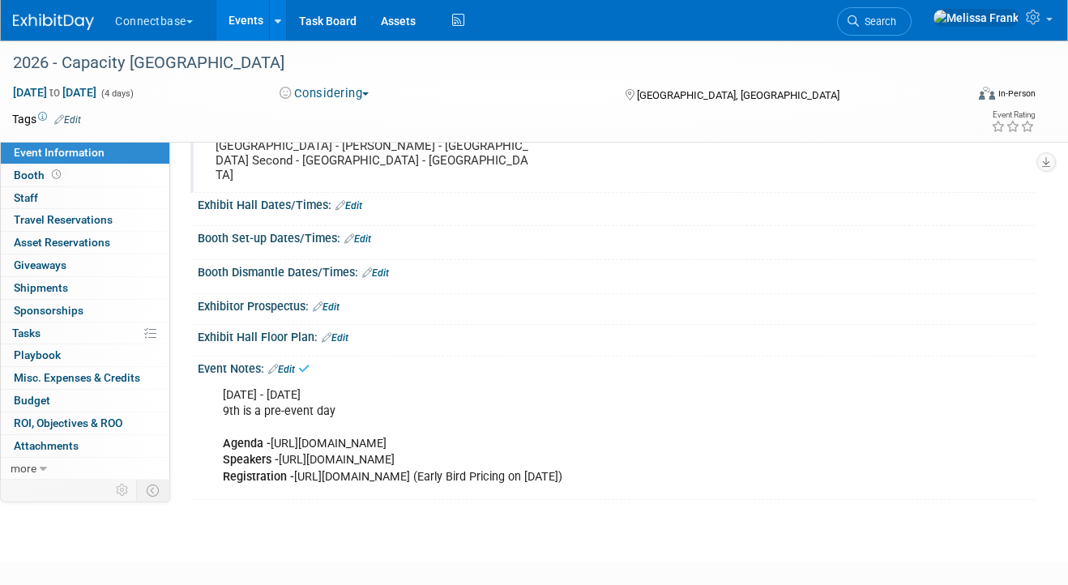
scroll to position [0, 0]
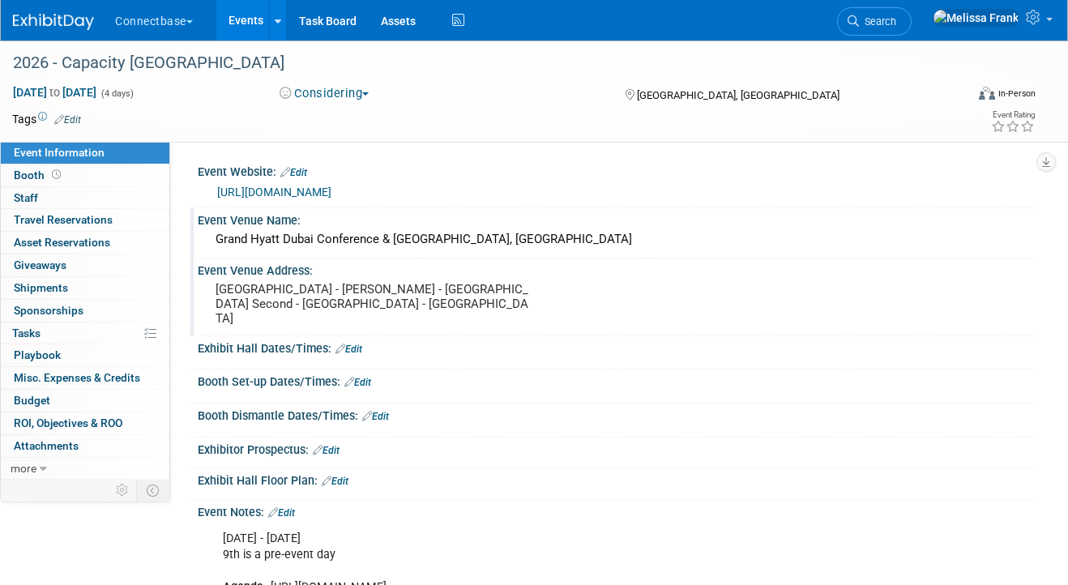
click at [244, 19] on link "Events" at bounding box center [245, 20] width 59 height 40
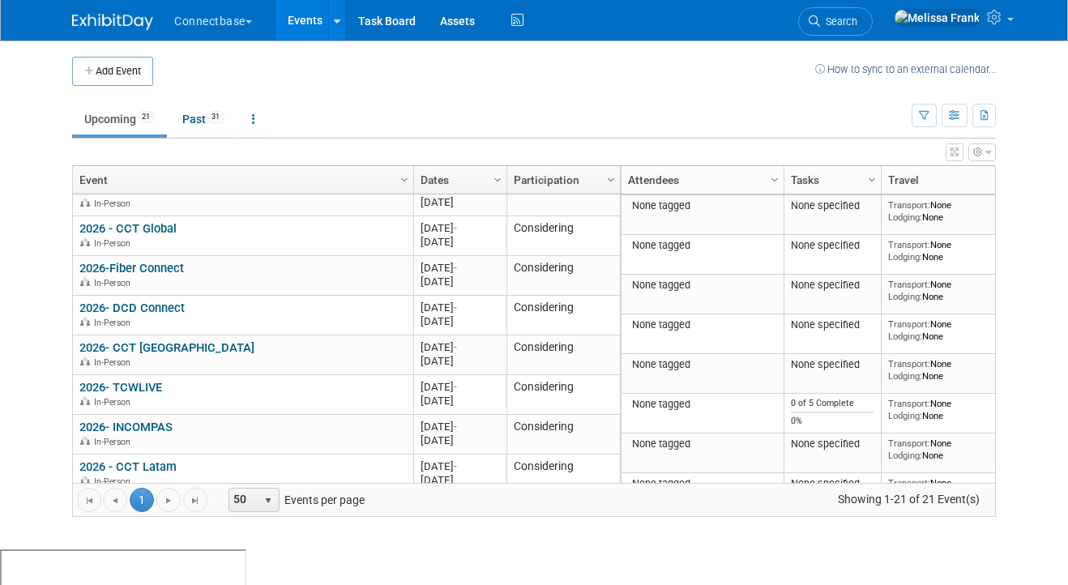
scroll to position [672, 0]
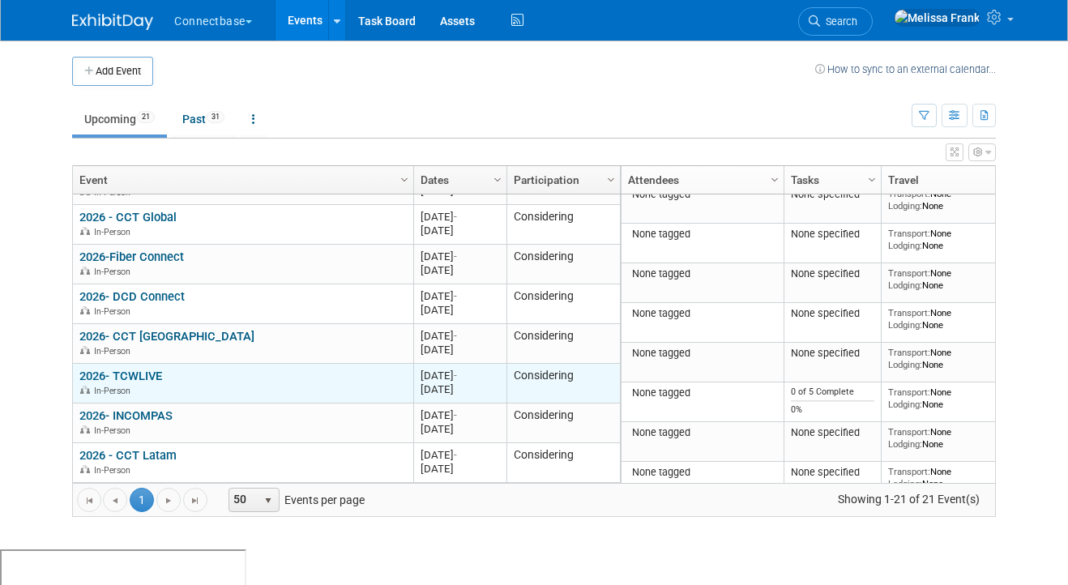
click at [143, 369] on div "2026- TCWLIVE In-Person" at bounding box center [242, 383] width 326 height 28
click at [142, 373] on link "2026- TCWLIVE" at bounding box center [120, 376] width 83 height 15
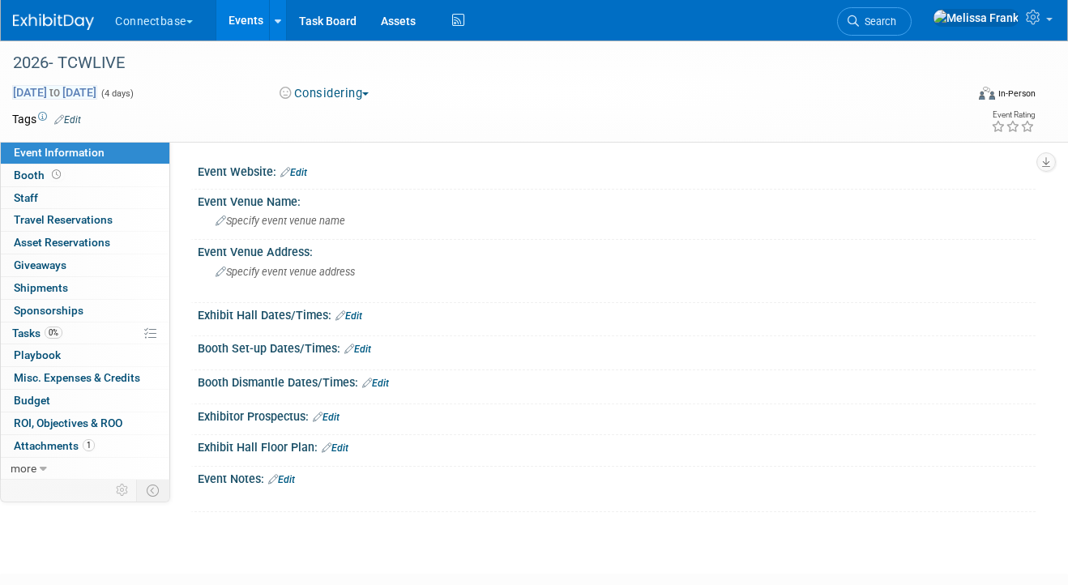
click at [97, 90] on span "Sep 1, 2026 to Sep 4, 2026" at bounding box center [54, 92] width 85 height 15
select select "8"
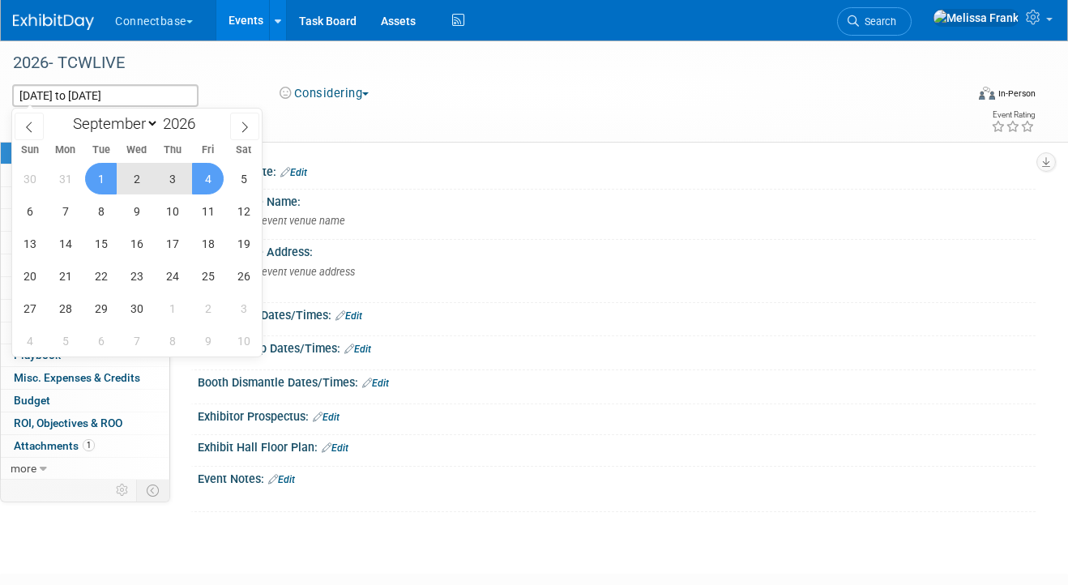
click at [104, 181] on span "1" at bounding box center [101, 179] width 32 height 32
type input "Sep 1, 2026"
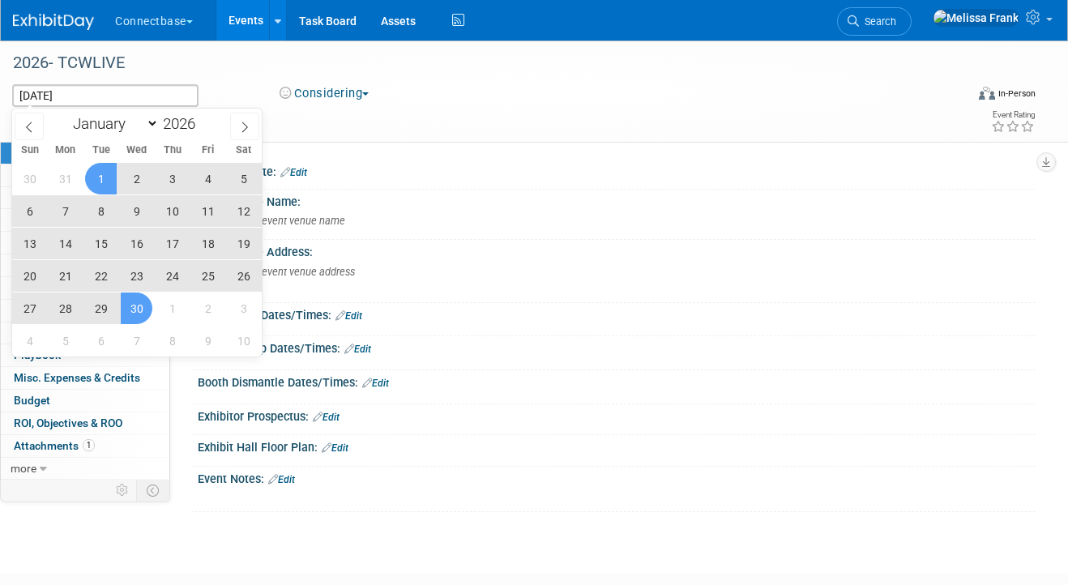
click at [140, 304] on span "30" at bounding box center [137, 308] width 32 height 32
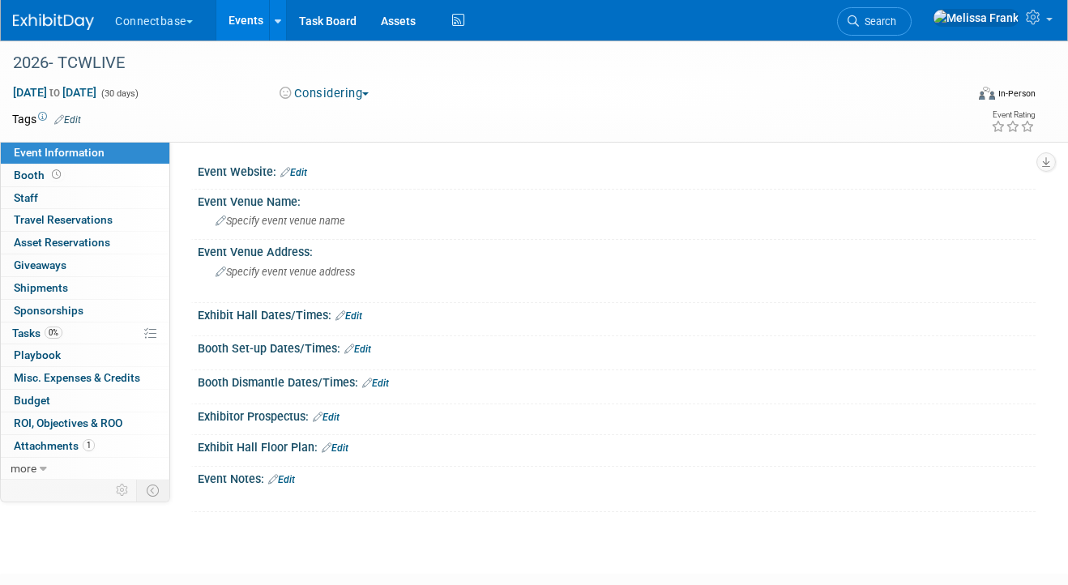
click at [240, 19] on link "Events" at bounding box center [245, 20] width 59 height 40
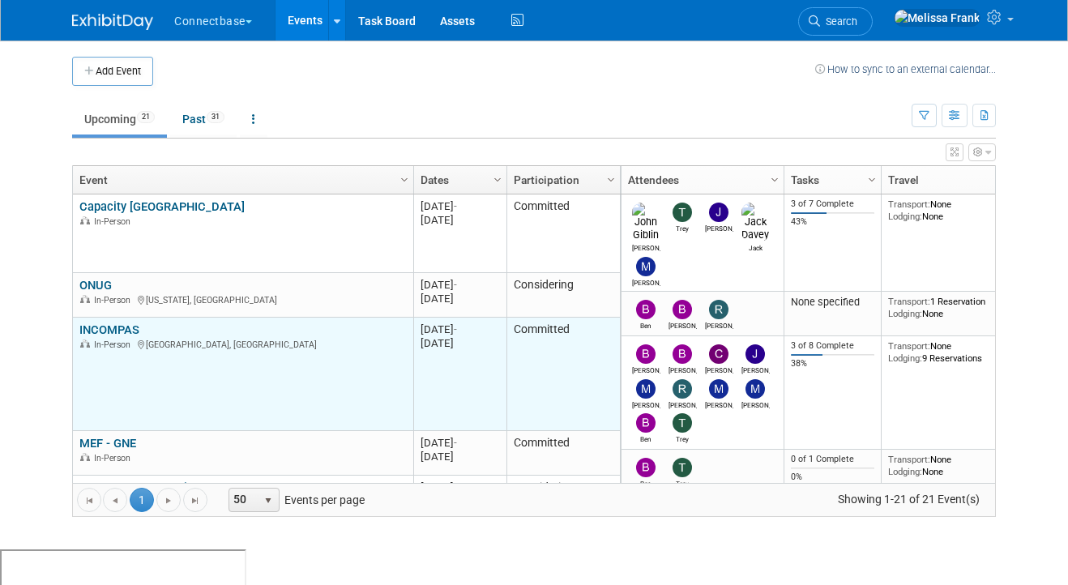
click at [116, 323] on link "INCOMPAS" at bounding box center [109, 329] width 60 height 15
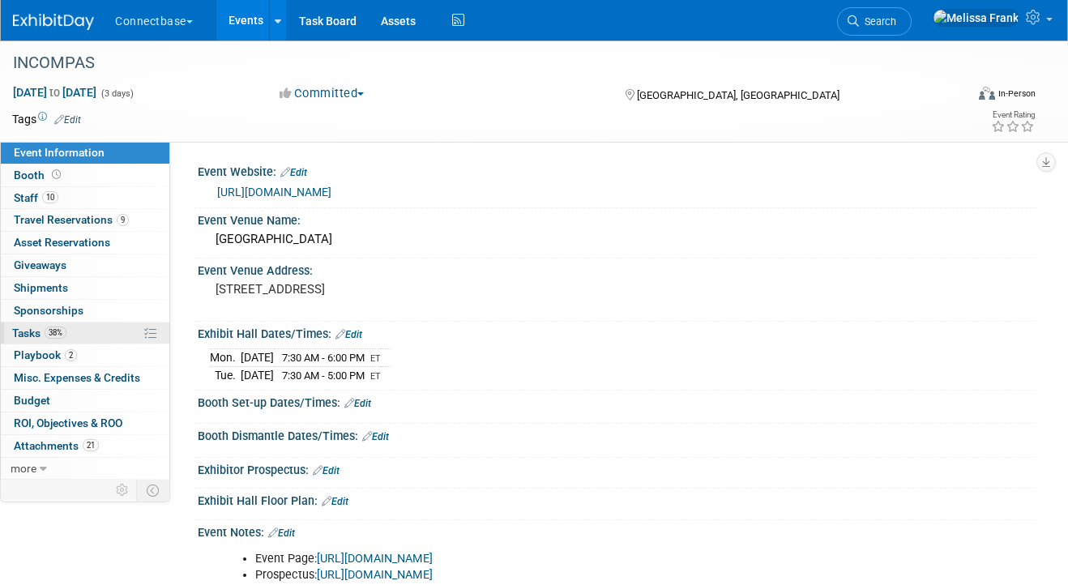
click at [67, 328] on link "38% Tasks 38%" at bounding box center [85, 333] width 168 height 22
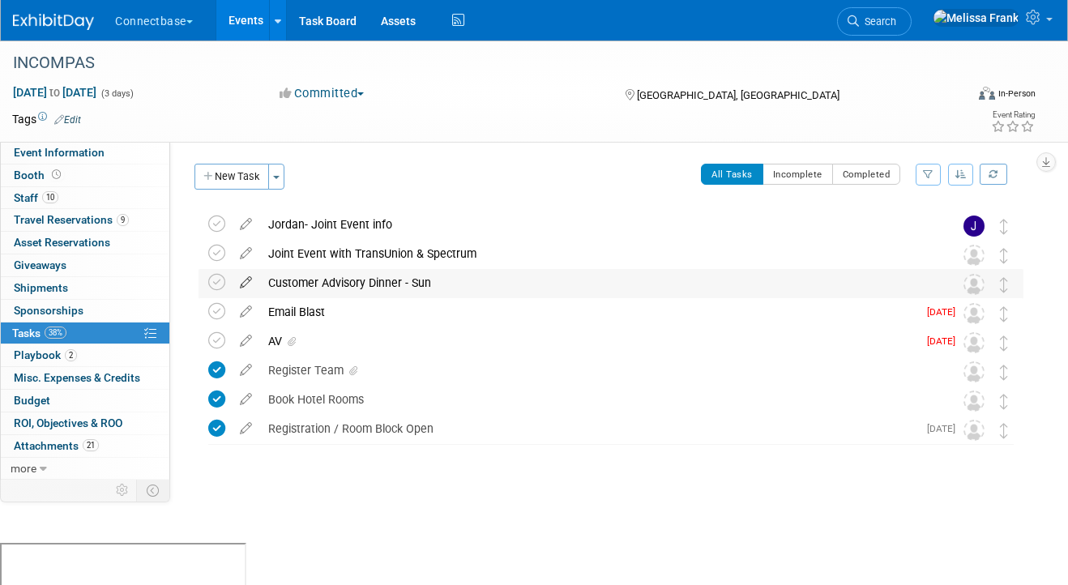
click at [246, 280] on icon at bounding box center [246, 279] width 28 height 20
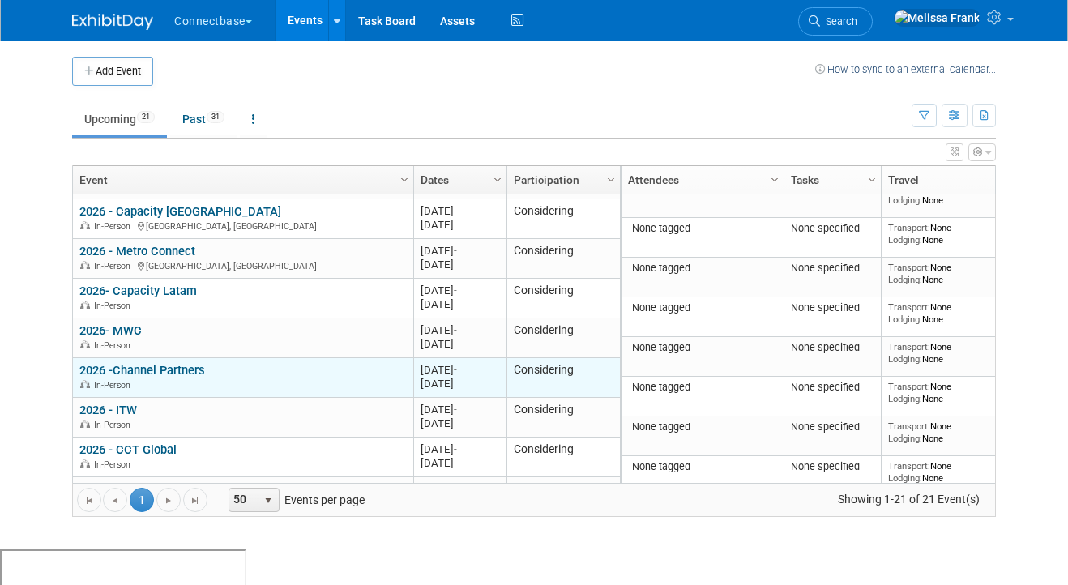
click at [146, 369] on link "2026 -Channel Partners" at bounding box center [142, 370] width 126 height 15
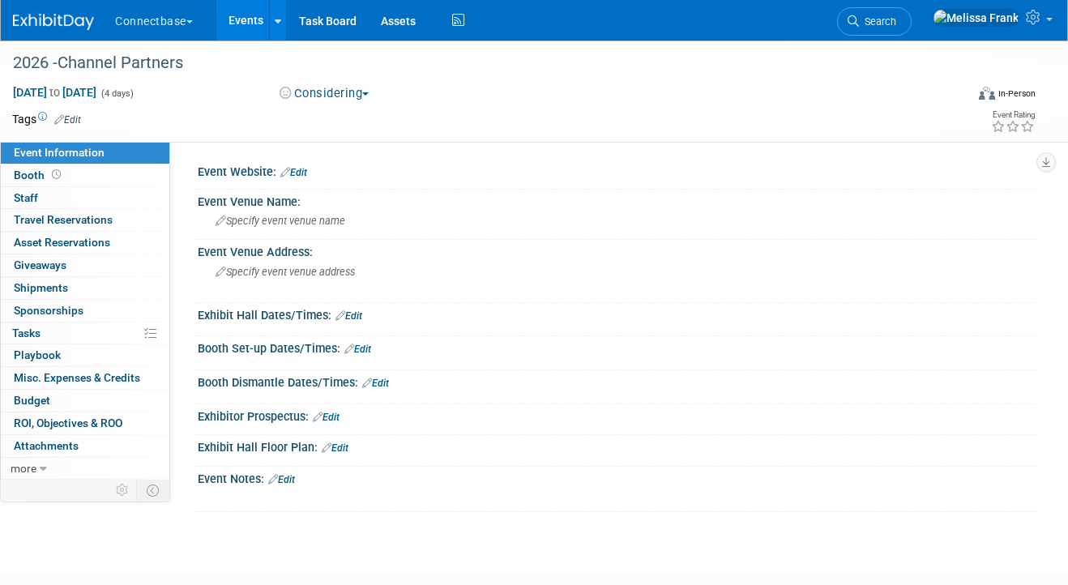
click at [292, 474] on link "Edit" at bounding box center [281, 479] width 27 height 11
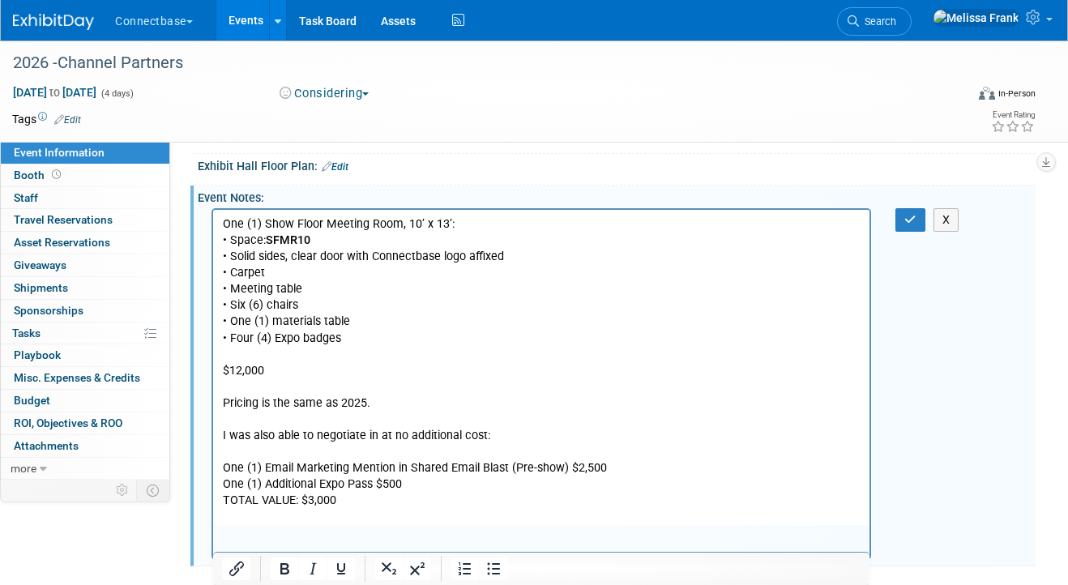
scroll to position [287, 0]
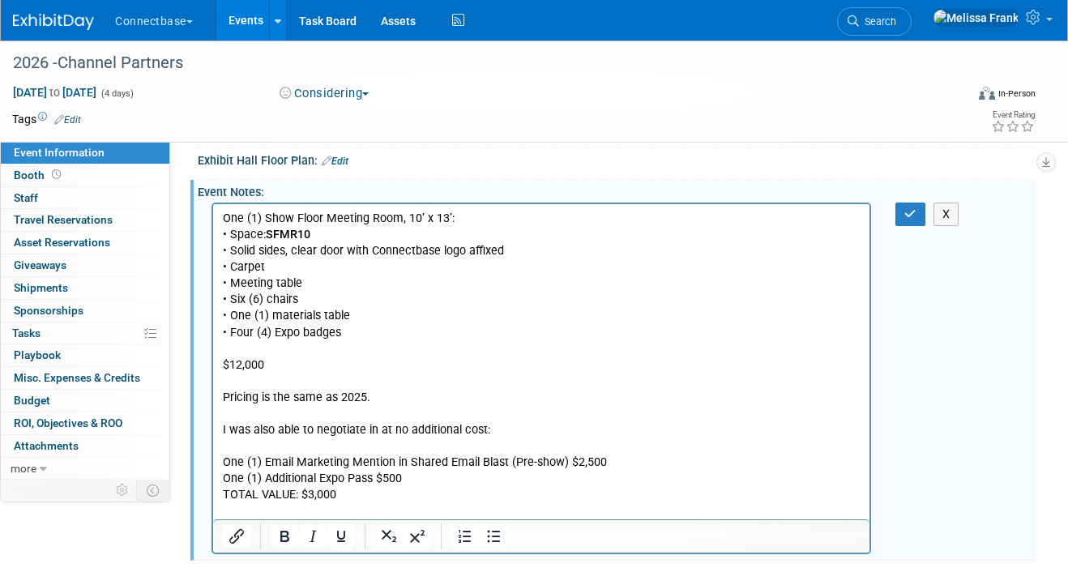
click at [359, 427] on p "I was also able to negotiate in at no additional cost:" at bounding box center [541, 430] width 637 height 16
drag, startPoint x: 362, startPoint y: 433, endPoint x: 208, endPoint y: 428, distance: 154.0
click at [213, 428] on html "One (1) Show Floor Meeting Room, 10’ x 13’: • Space: SFMR10 • Solid sides, clea…" at bounding box center [541, 361] width 656 height 315
click at [344, 411] on p "Rich Text Area. Press ALT-0 for help." at bounding box center [541, 414] width 637 height 16
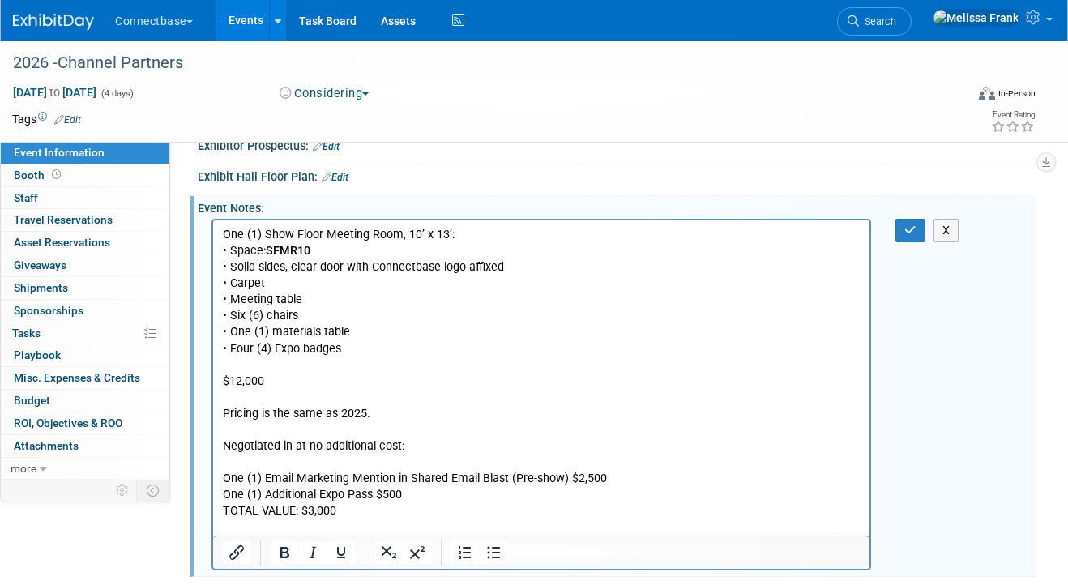
scroll to position [266, 0]
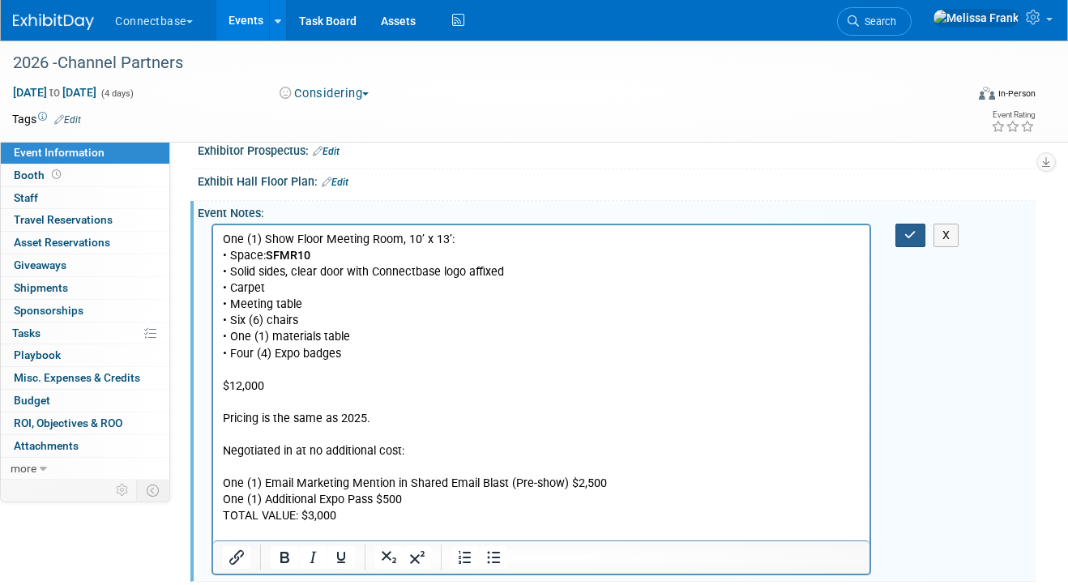
click at [910, 233] on icon "button" at bounding box center [910, 234] width 12 height 11
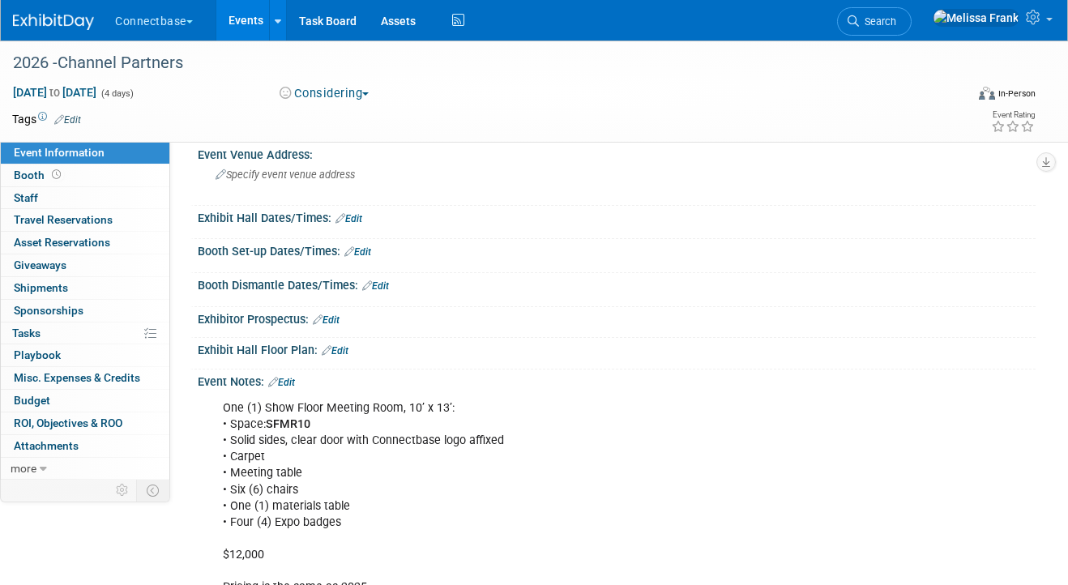
scroll to position [85, 0]
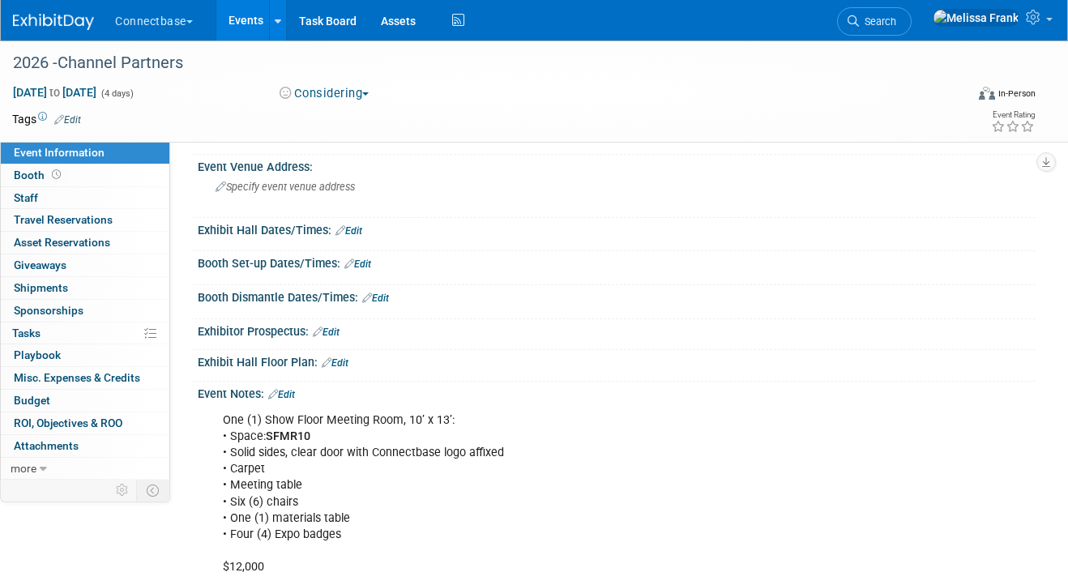
click at [332, 326] on link "Edit" at bounding box center [326, 331] width 27 height 11
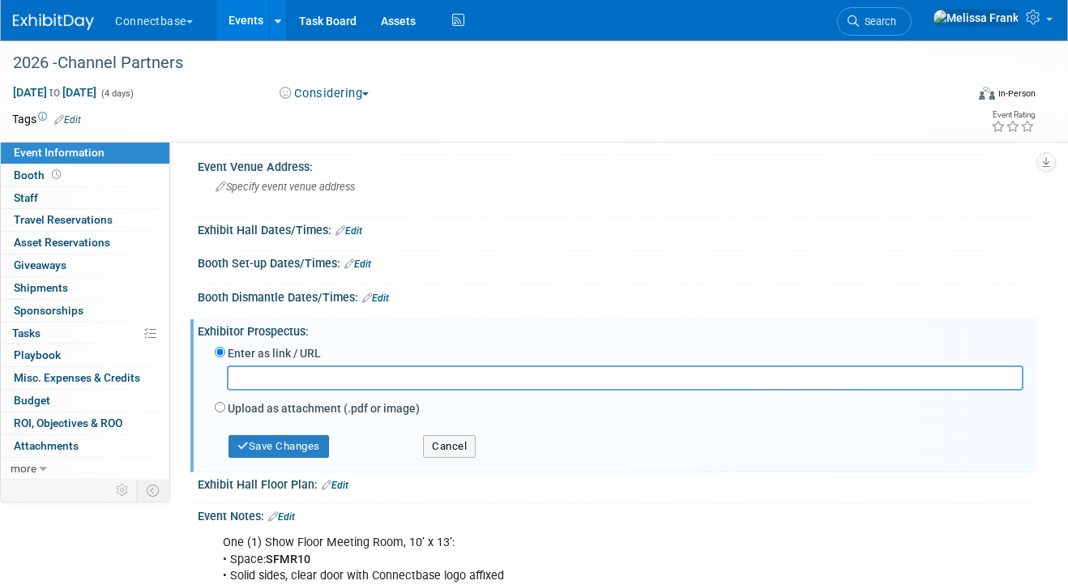
click at [272, 409] on label "Upload as attachment (.pdf or image)" at bounding box center [324, 408] width 192 height 16
click at [225, 409] on input "Upload as attachment (.pdf or image)" at bounding box center [220, 407] width 11 height 11
radio input "true"
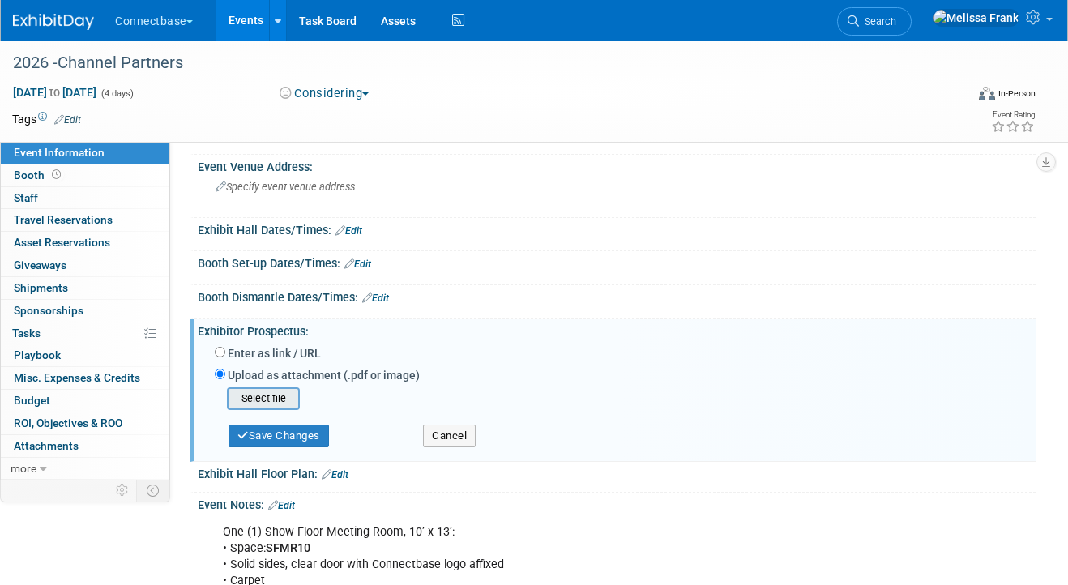
click at [270, 396] on input "file" at bounding box center [201, 398] width 193 height 19
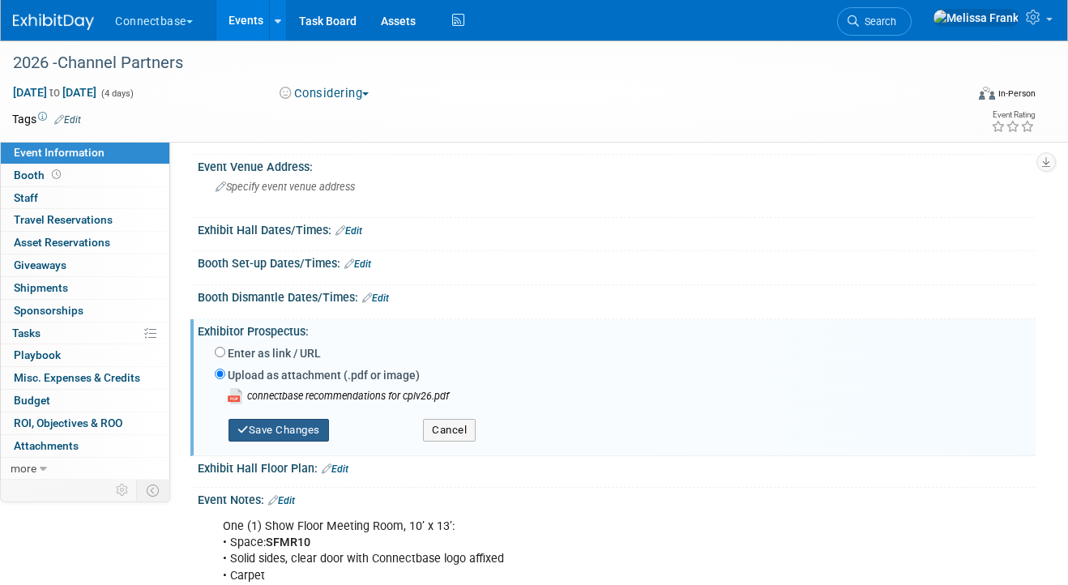
click at [281, 427] on button "Save Changes" at bounding box center [278, 430] width 100 height 23
